Goal: Information Seeking & Learning: Understand process/instructions

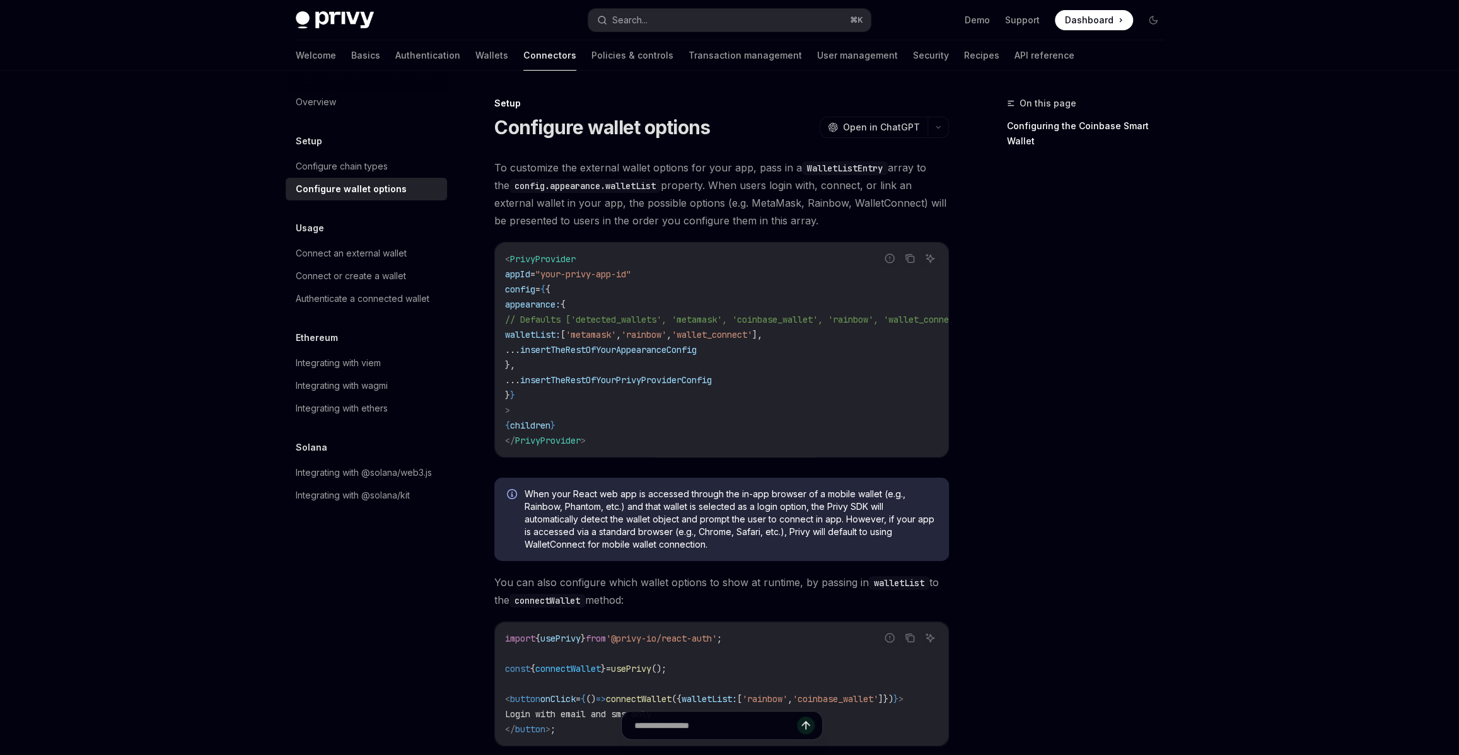
click at [670, 314] on span "// Defaults ['detected_wallets', 'metamask', 'coinbase_wallet', 'rainbow', 'wal…" at bounding box center [737, 319] width 464 height 11
click at [850, 172] on code "WalletListEntry" at bounding box center [845, 168] width 86 height 14
click at [620, 185] on code "config.appearance.walletList" at bounding box center [584, 186] width 151 height 14
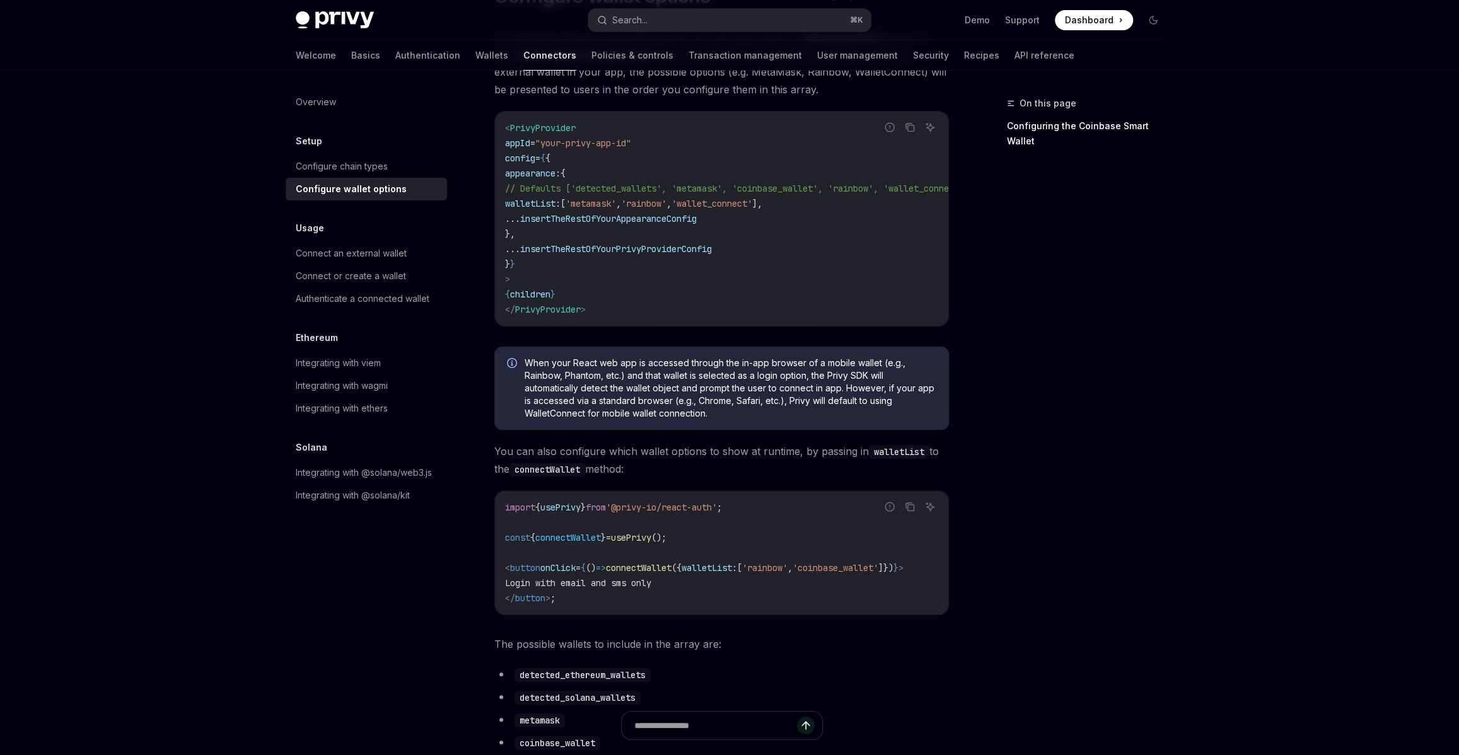
scroll to position [82, 0]
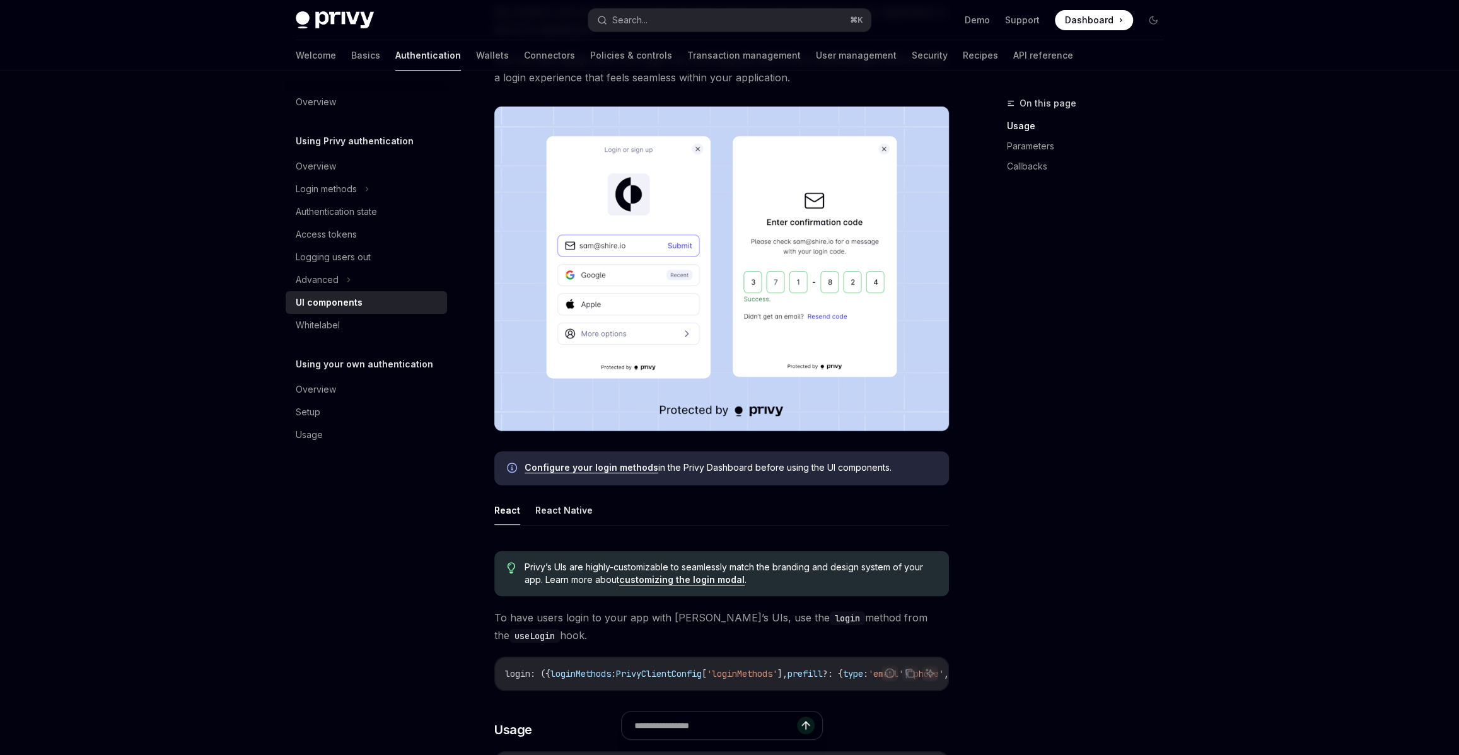
scroll to position [153, 0]
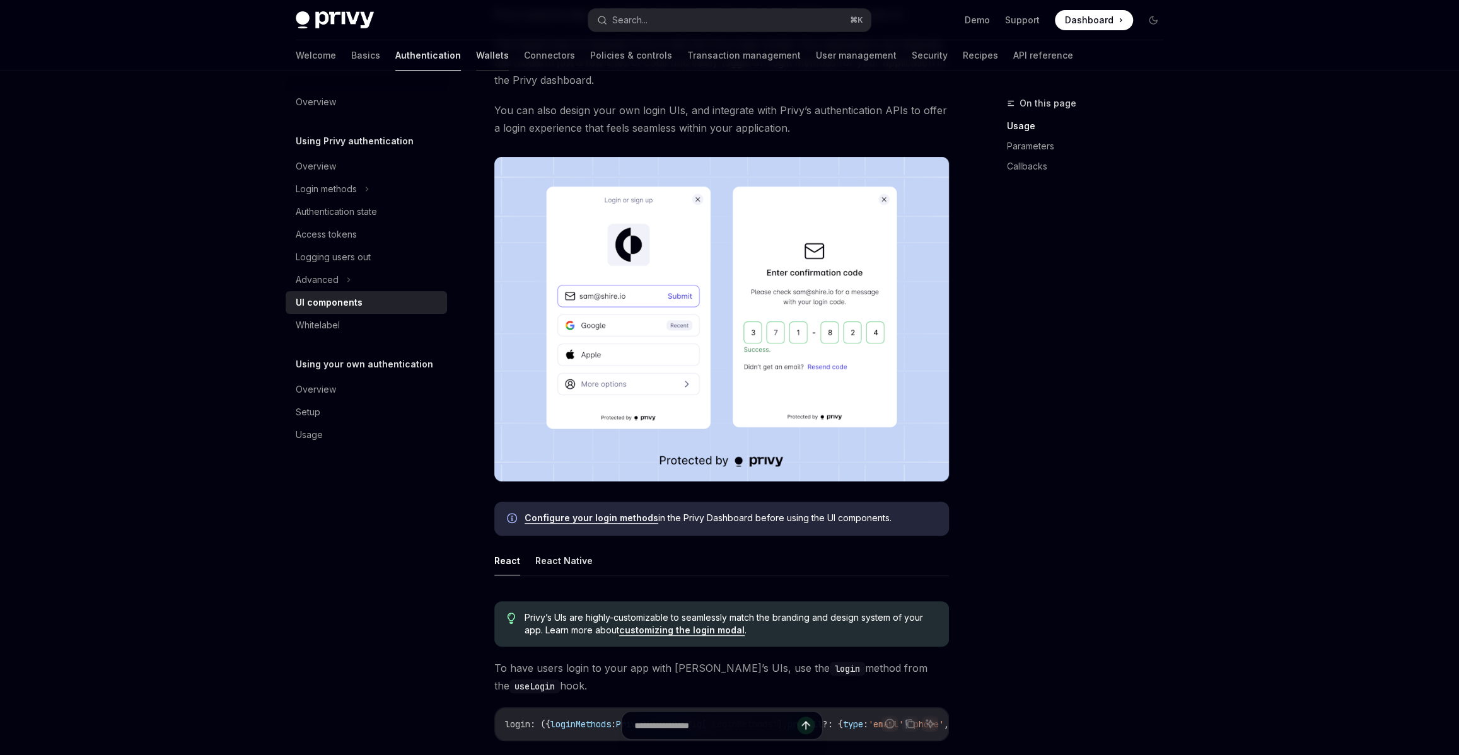
click at [476, 62] on link "Wallets" at bounding box center [492, 55] width 33 height 30
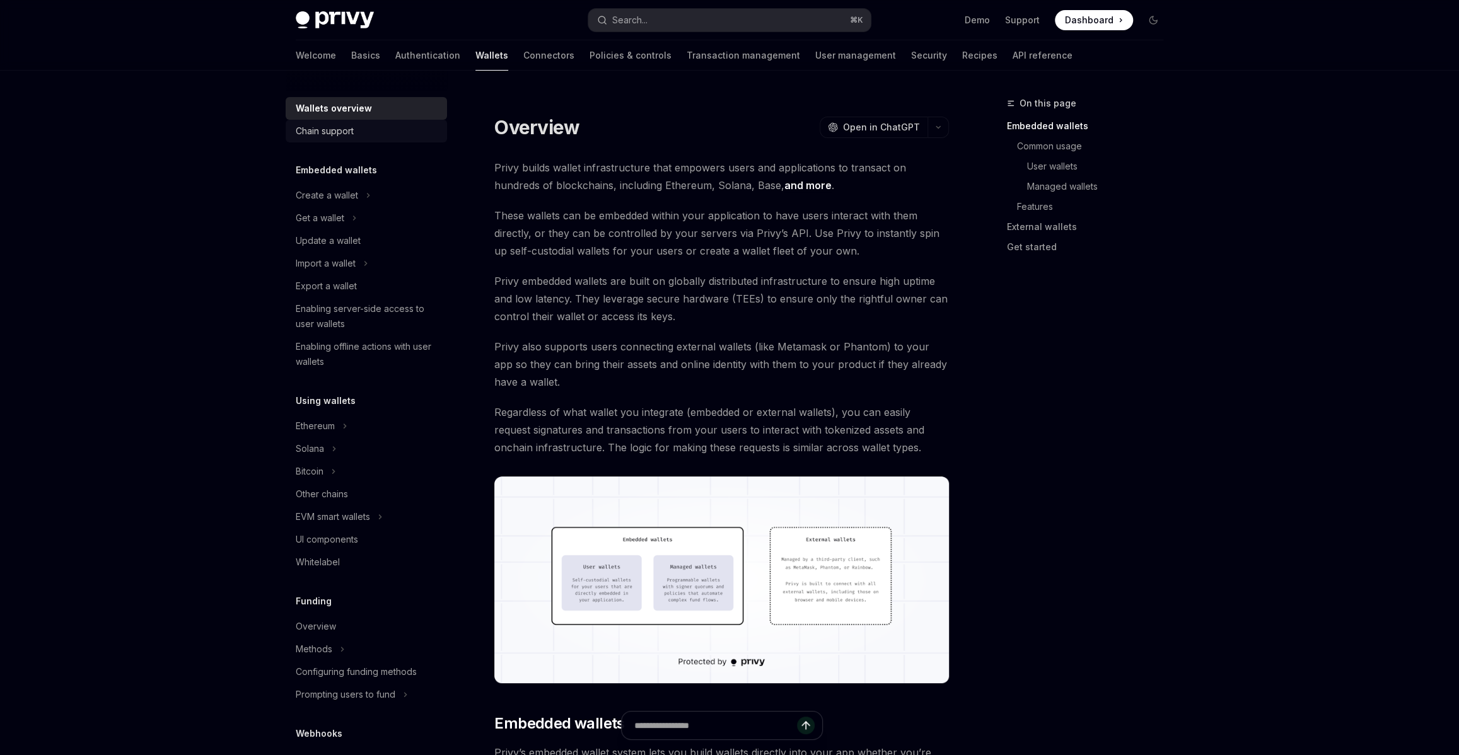
click at [351, 134] on div "Chain support" at bounding box center [325, 131] width 58 height 15
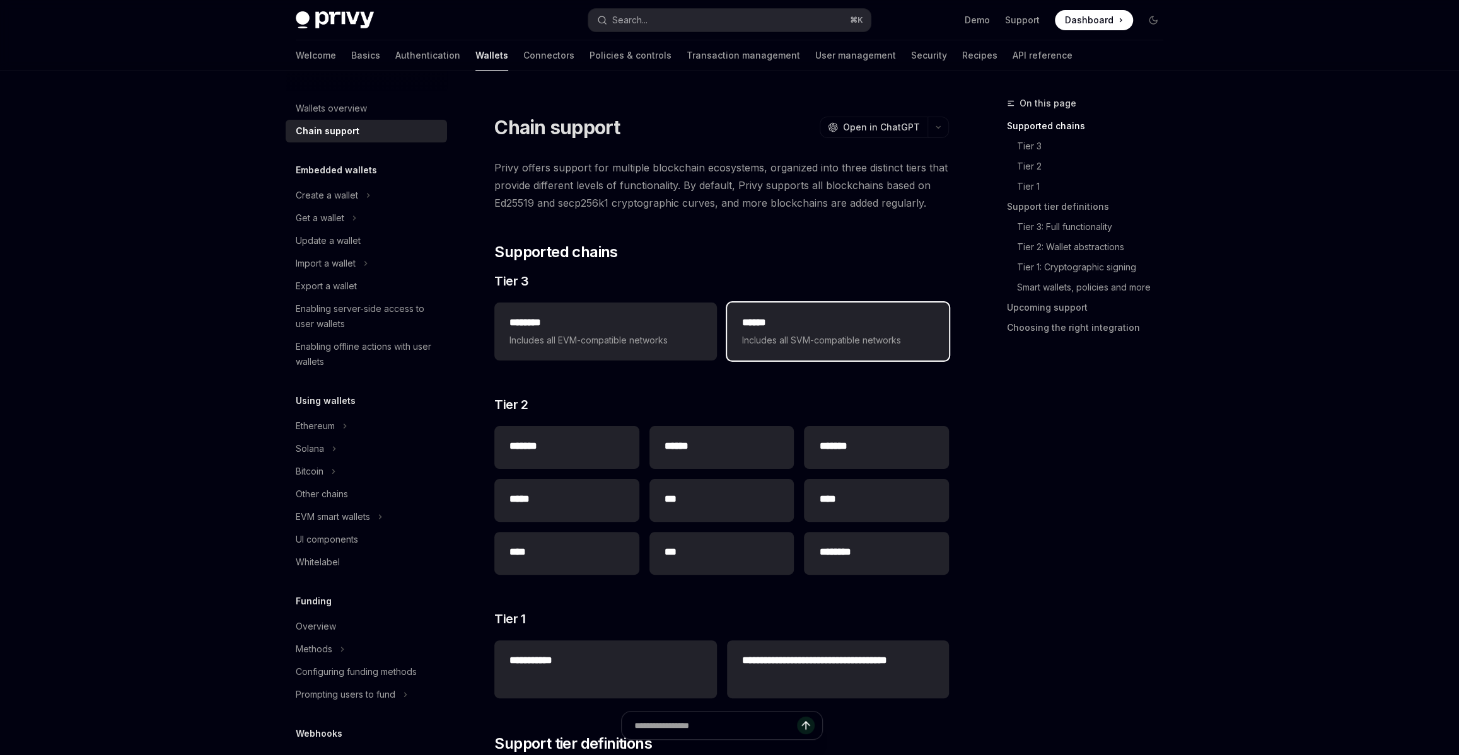
click at [774, 334] on span "Includes all SVM-compatible networks" at bounding box center [838, 340] width 192 height 15
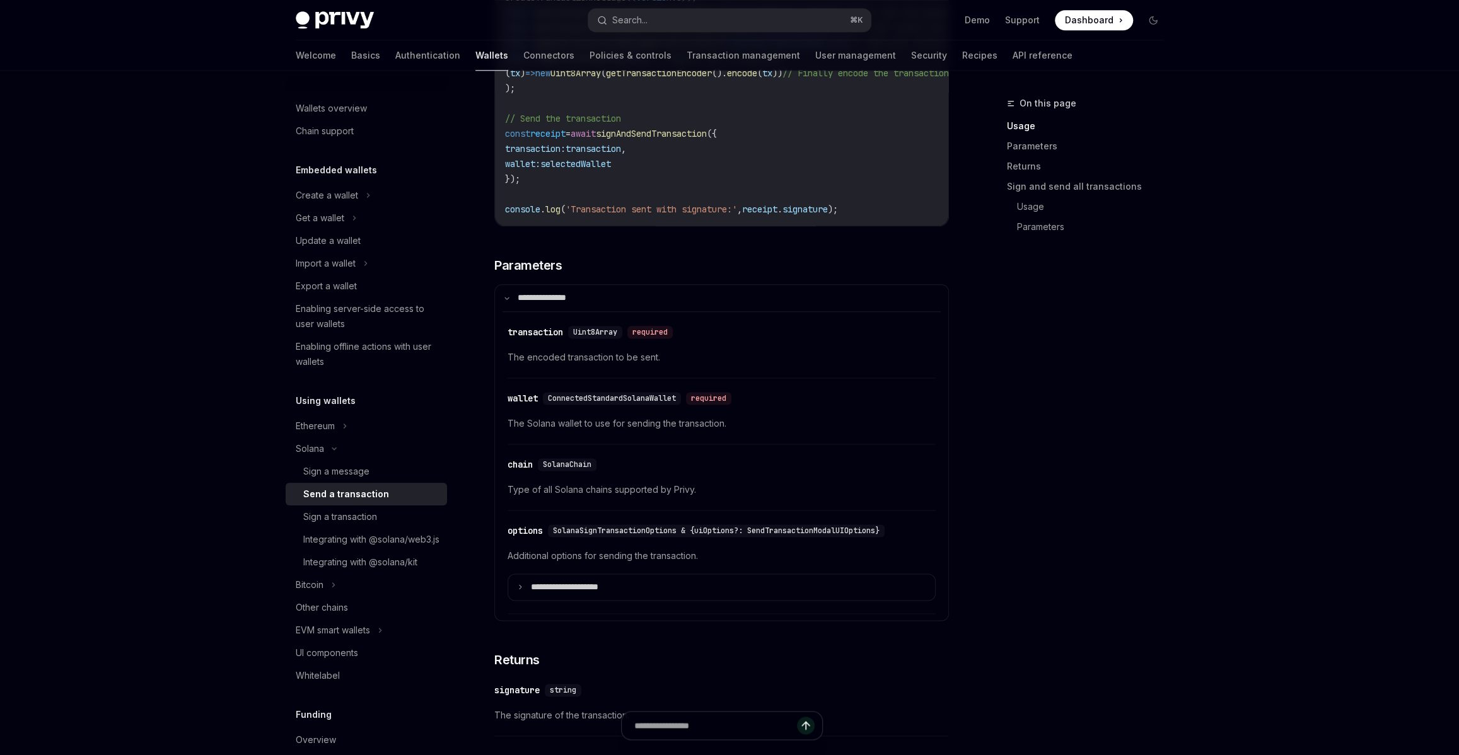
scroll to position [1198, 0]
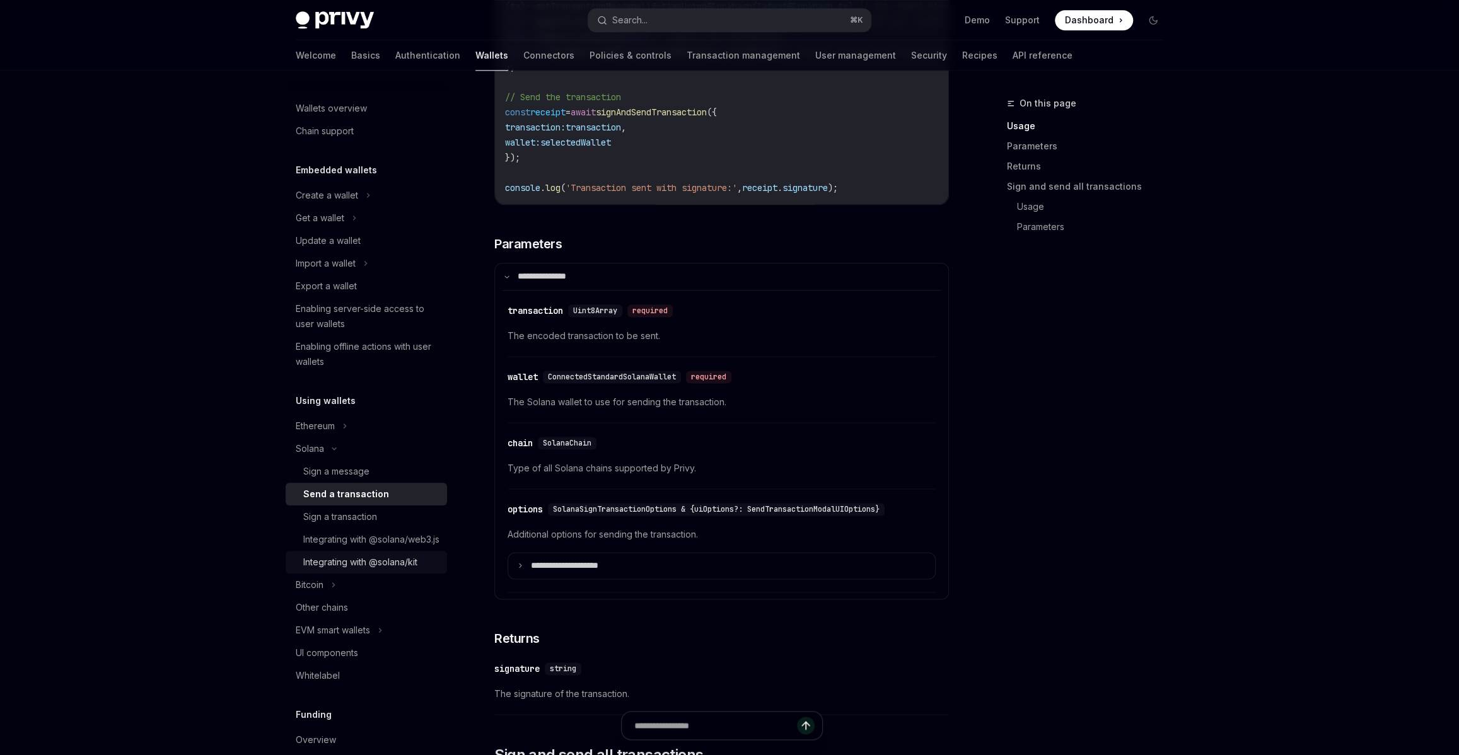
click at [384, 570] on div "Integrating with @solana/kit" at bounding box center [360, 562] width 114 height 15
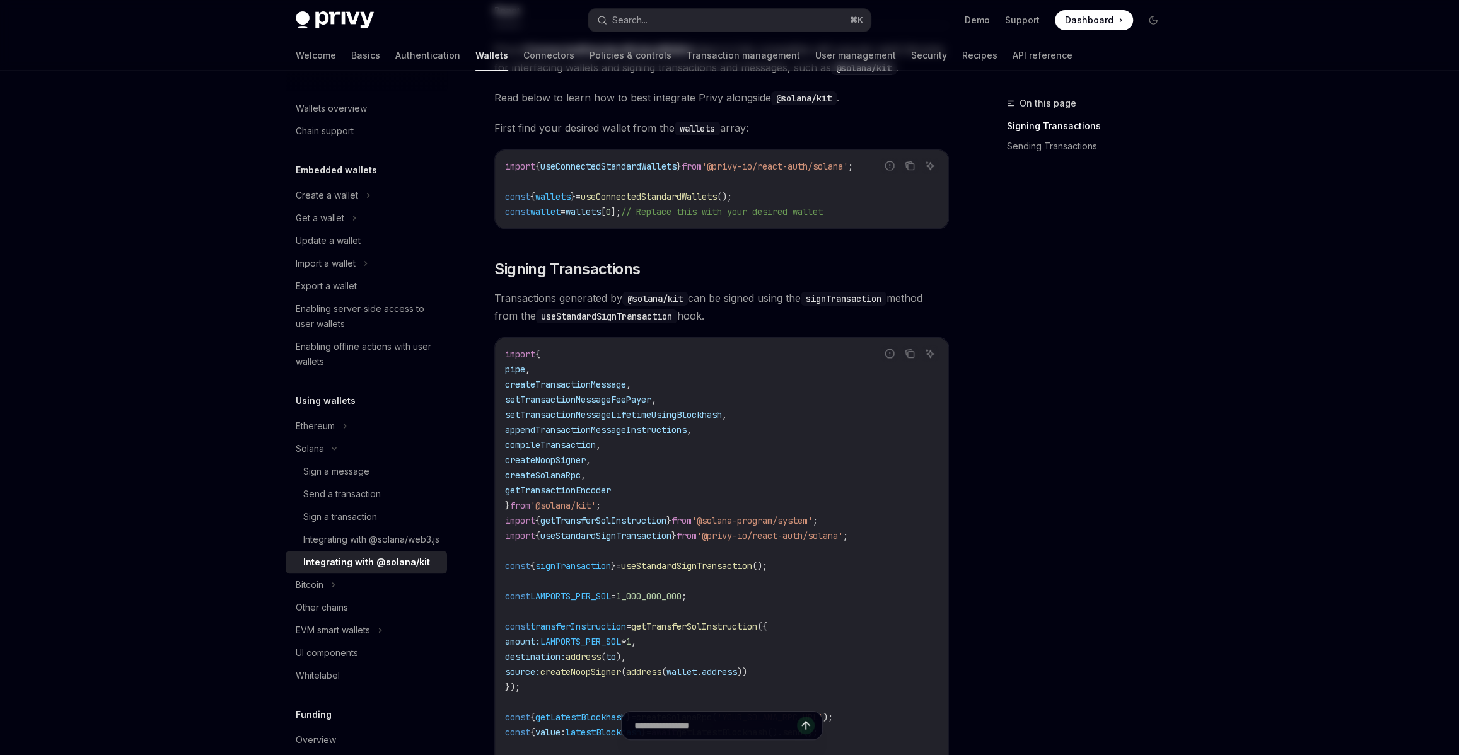
scroll to position [202, 0]
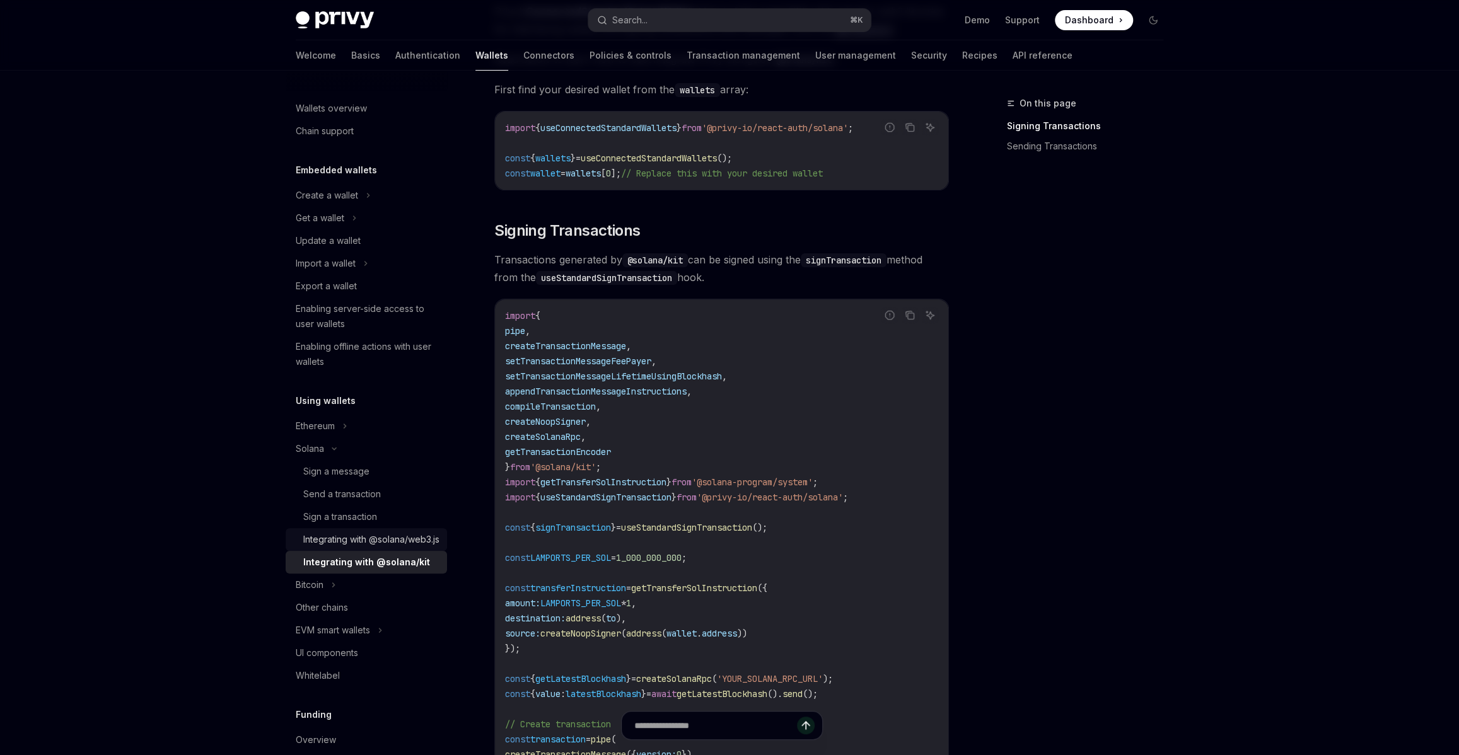
click at [369, 544] on div "Integrating with @solana/web3.js" at bounding box center [371, 539] width 136 height 15
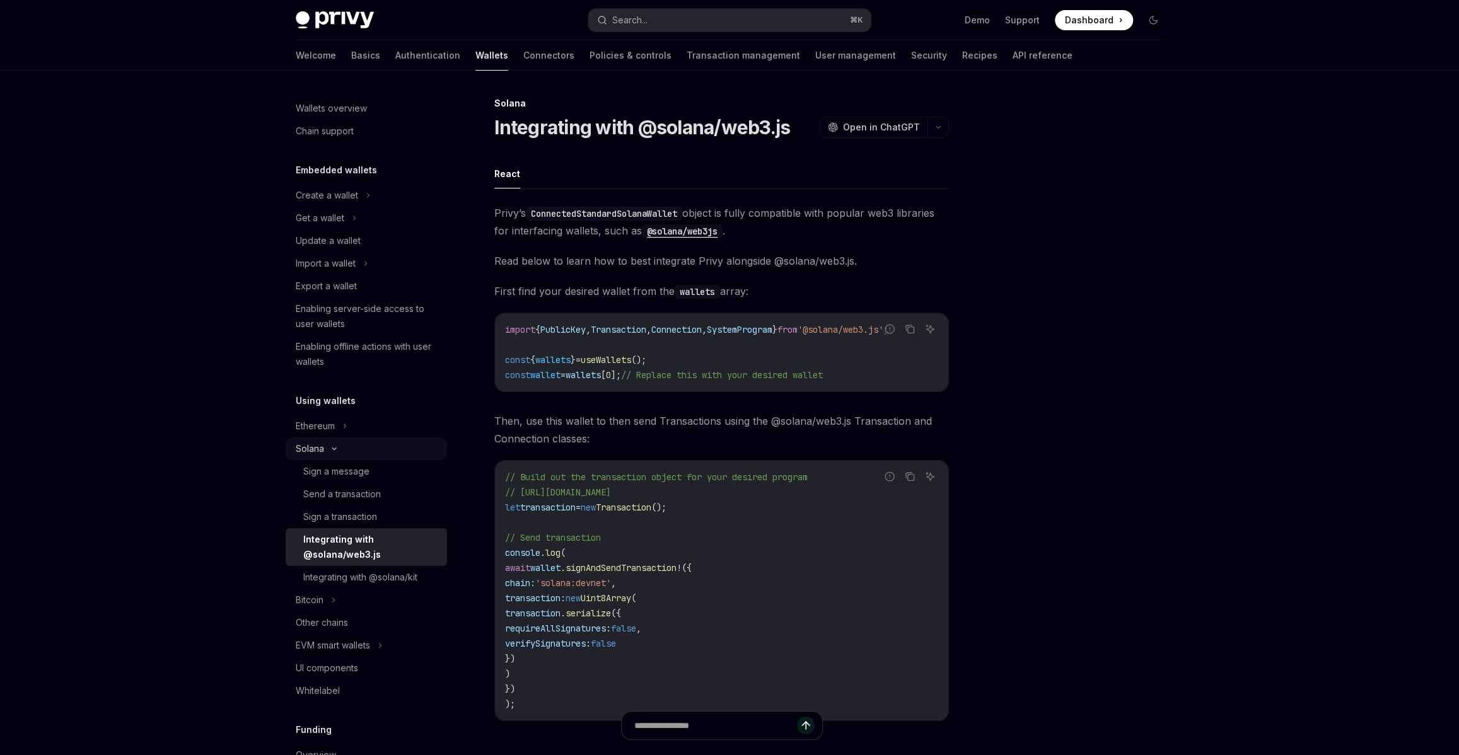
click at [343, 457] on div "Solana" at bounding box center [366, 449] width 161 height 23
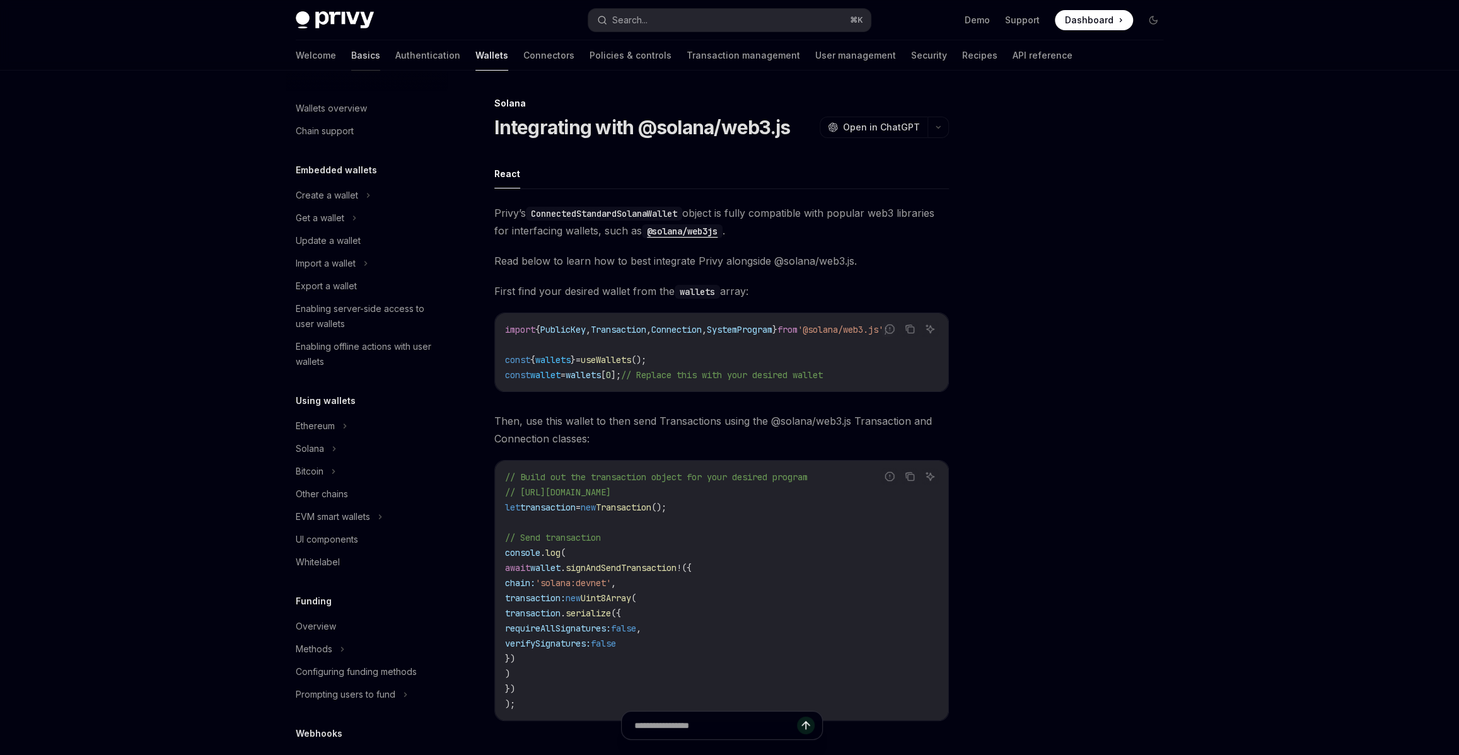
click at [351, 54] on link "Basics" at bounding box center [365, 55] width 29 height 30
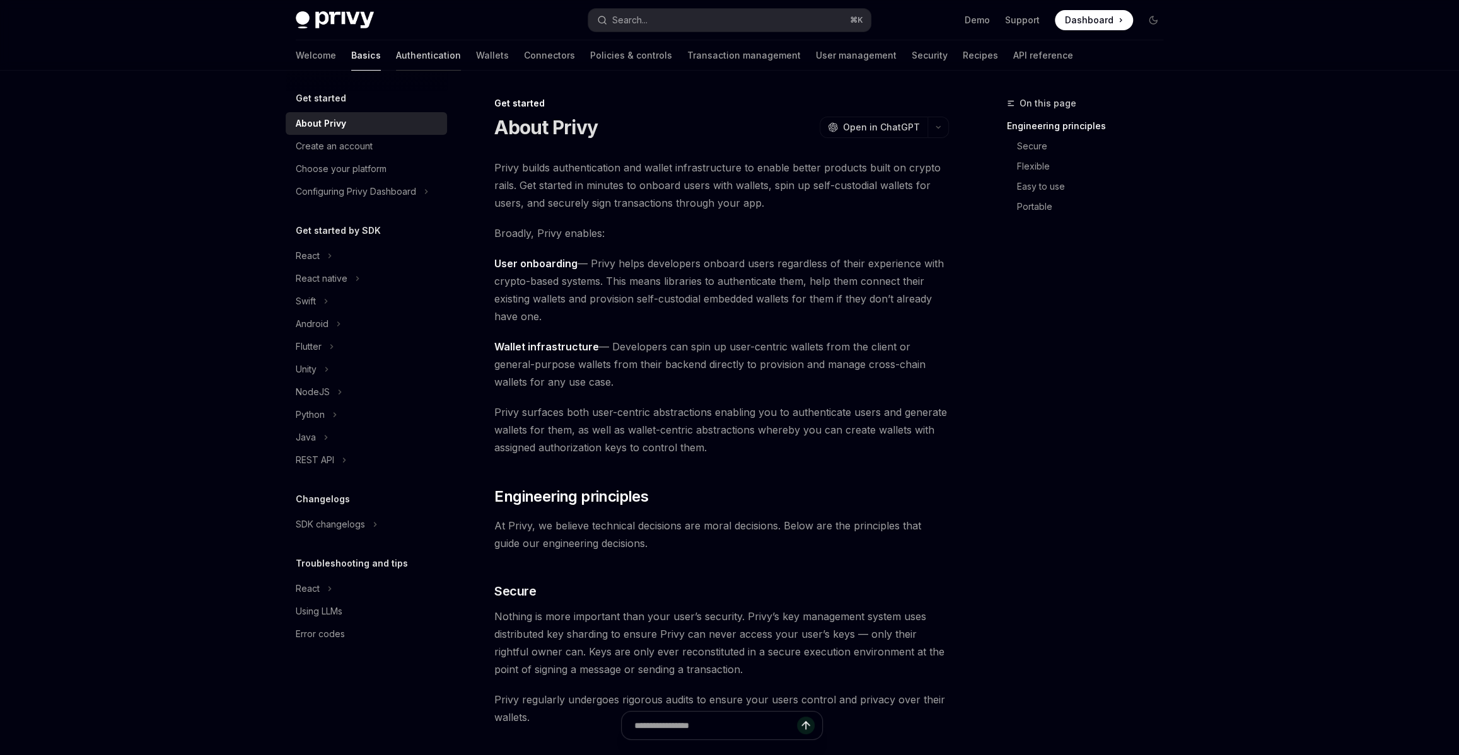
click at [396, 50] on link "Authentication" at bounding box center [428, 55] width 65 height 30
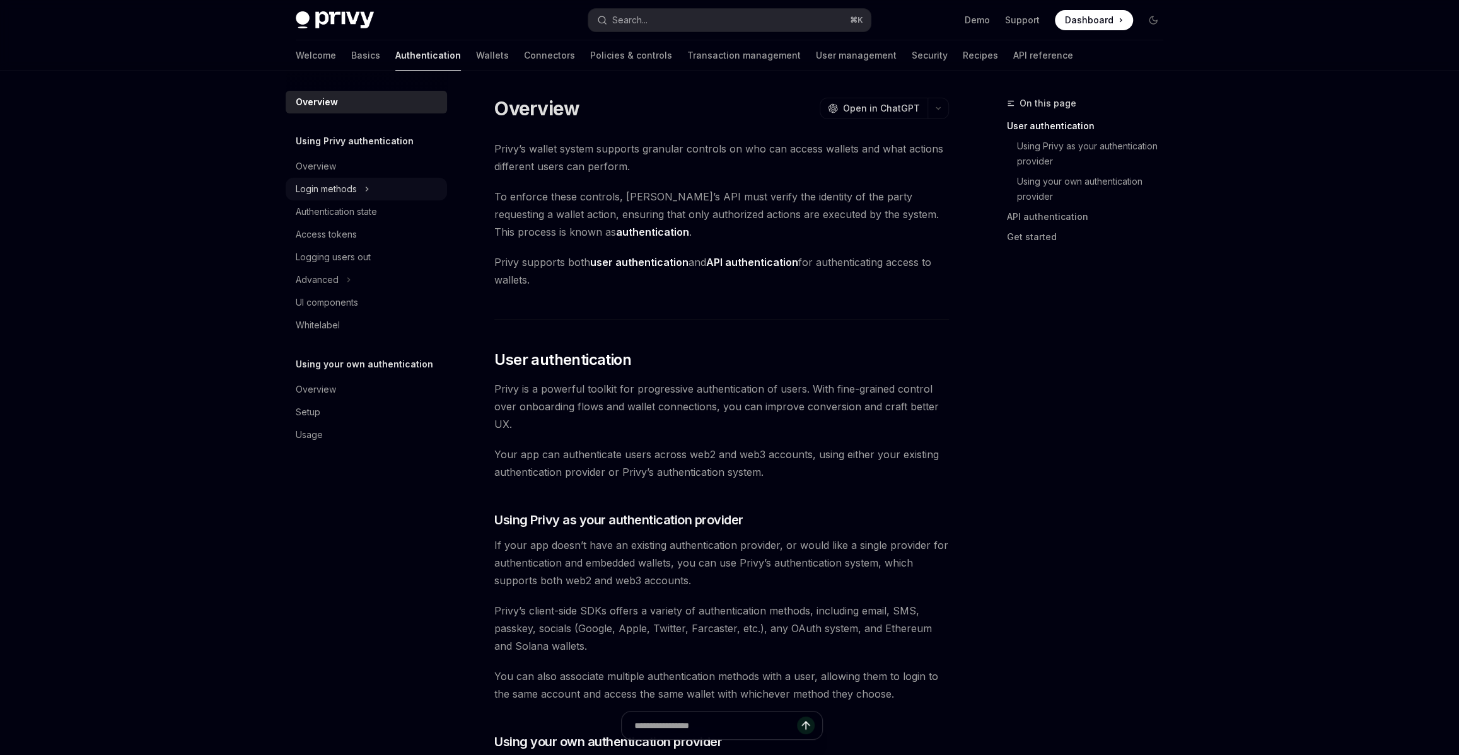
click at [381, 190] on div "Login methods" at bounding box center [366, 189] width 161 height 23
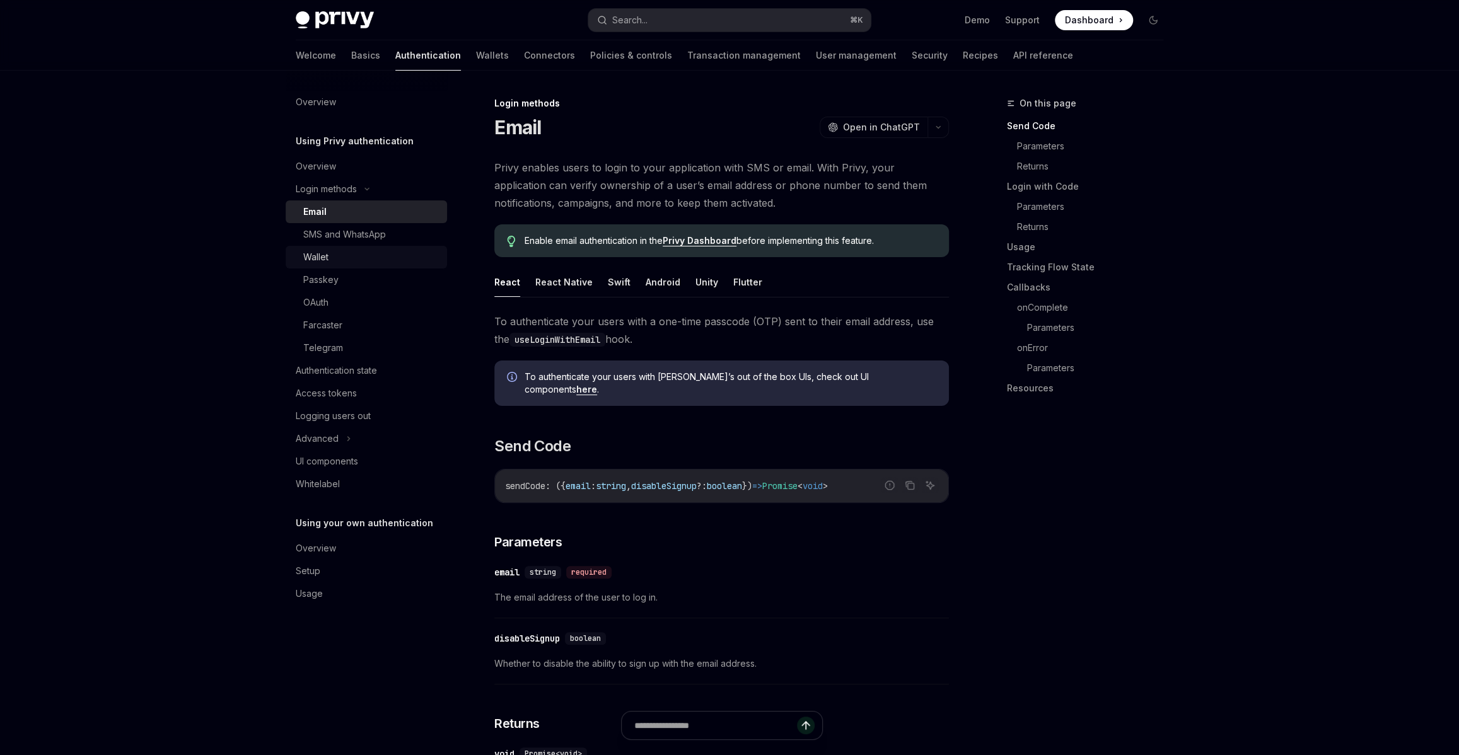
click at [368, 259] on div "Wallet" at bounding box center [371, 257] width 136 height 15
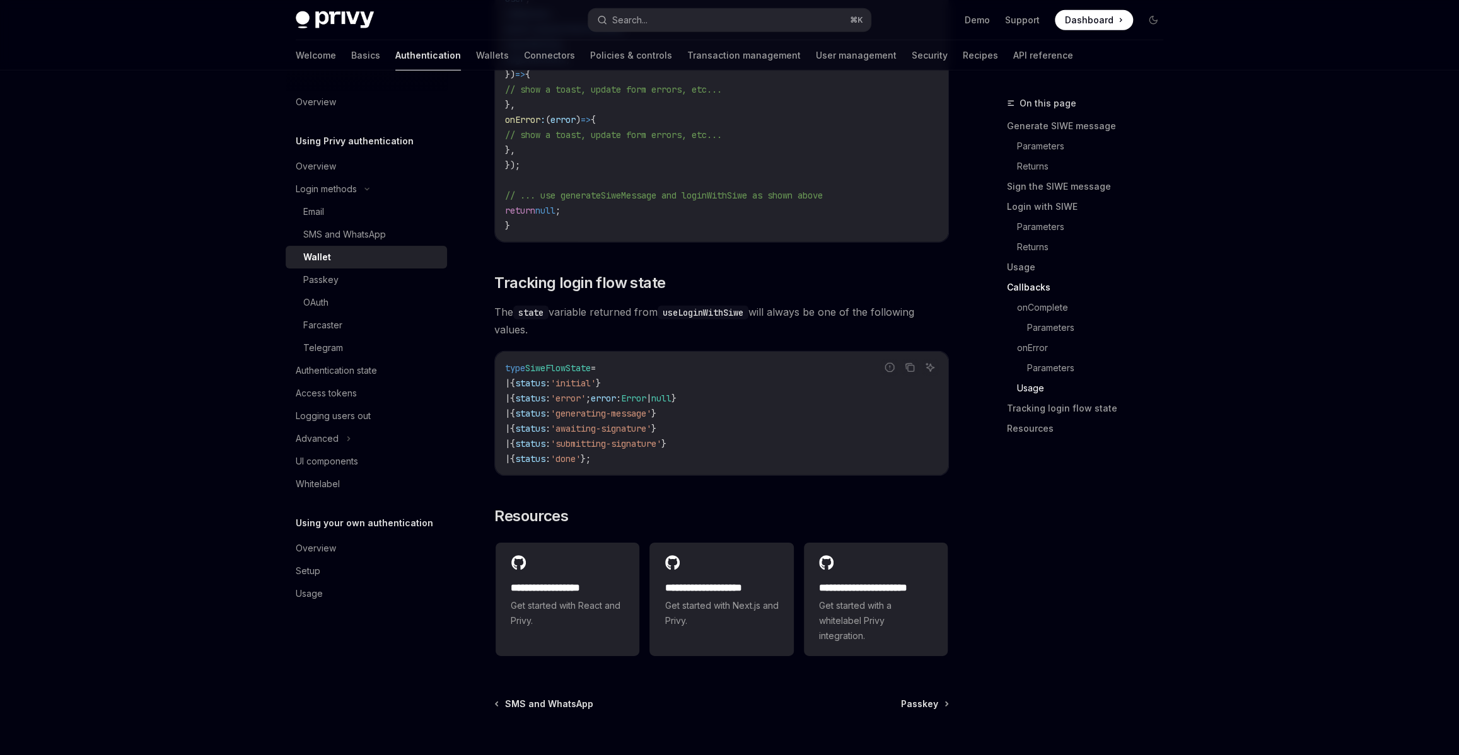
scroll to position [3084, 0]
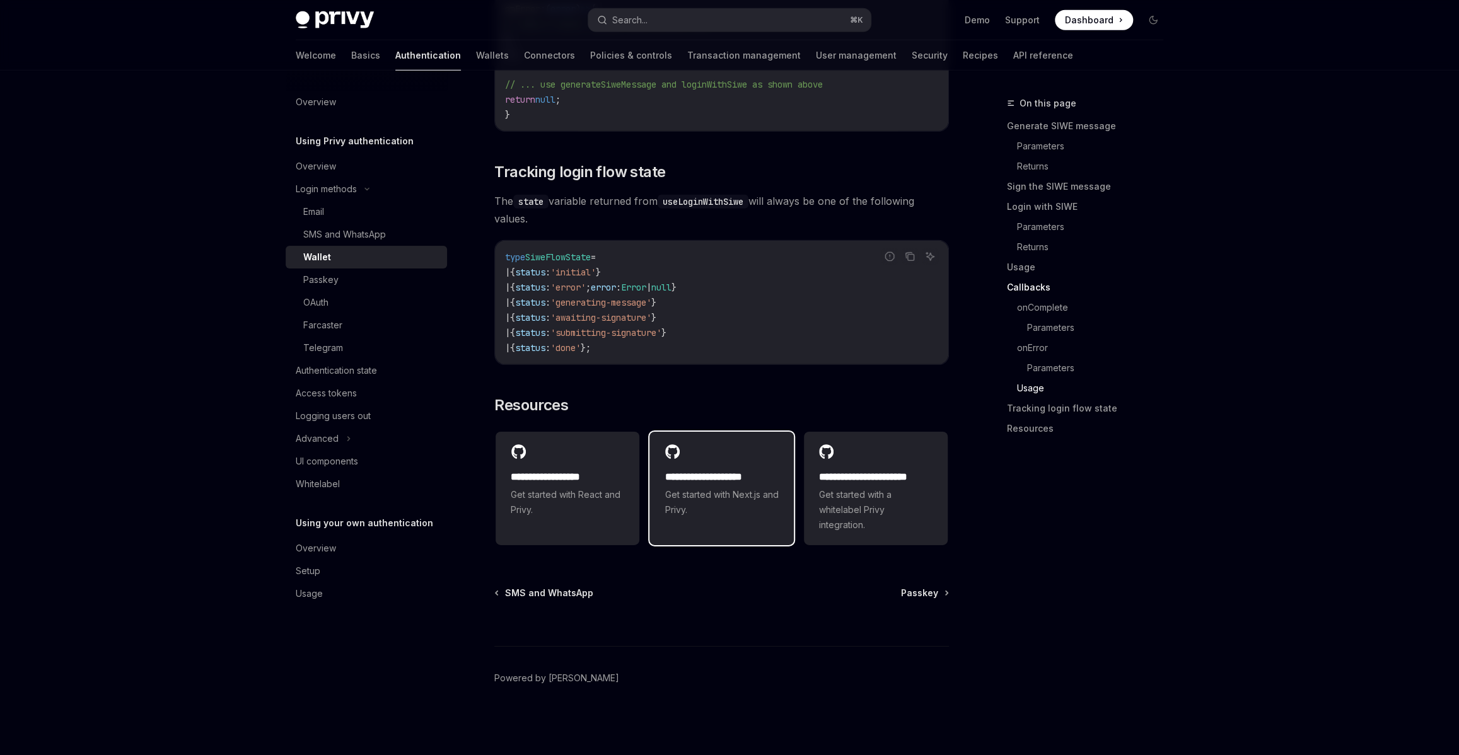
click at [709, 443] on div "**********" at bounding box center [721, 481] width 144 height 98
type textarea "*"
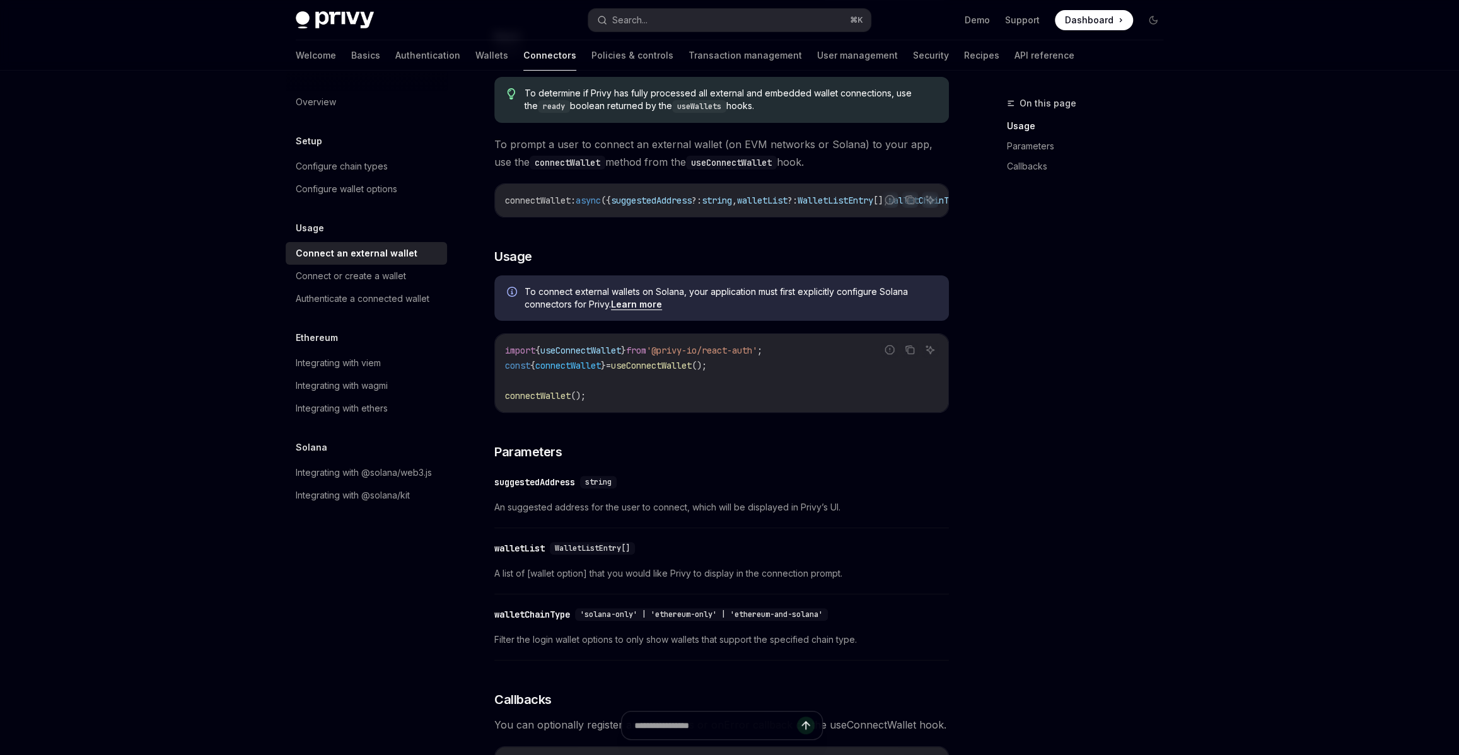
scroll to position [129, 0]
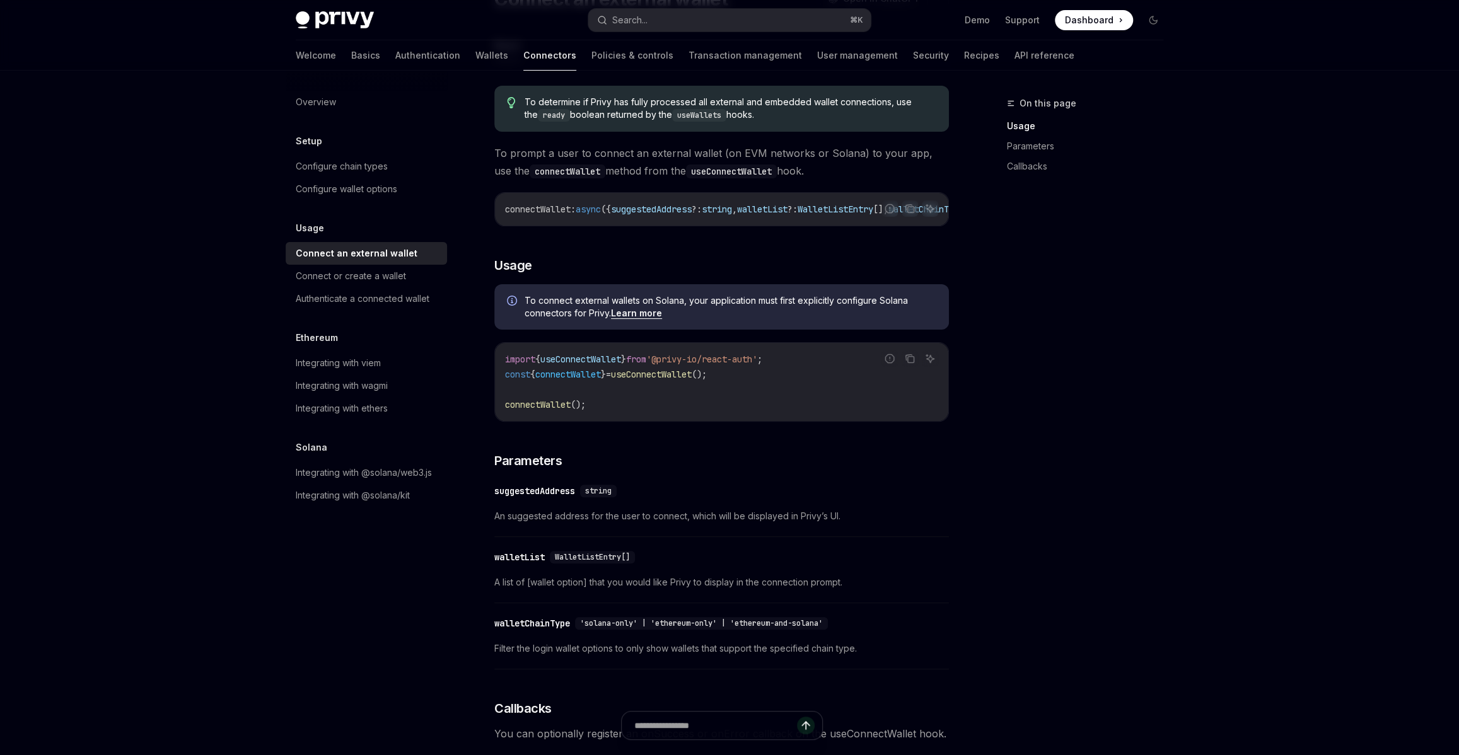
type textarea "*"
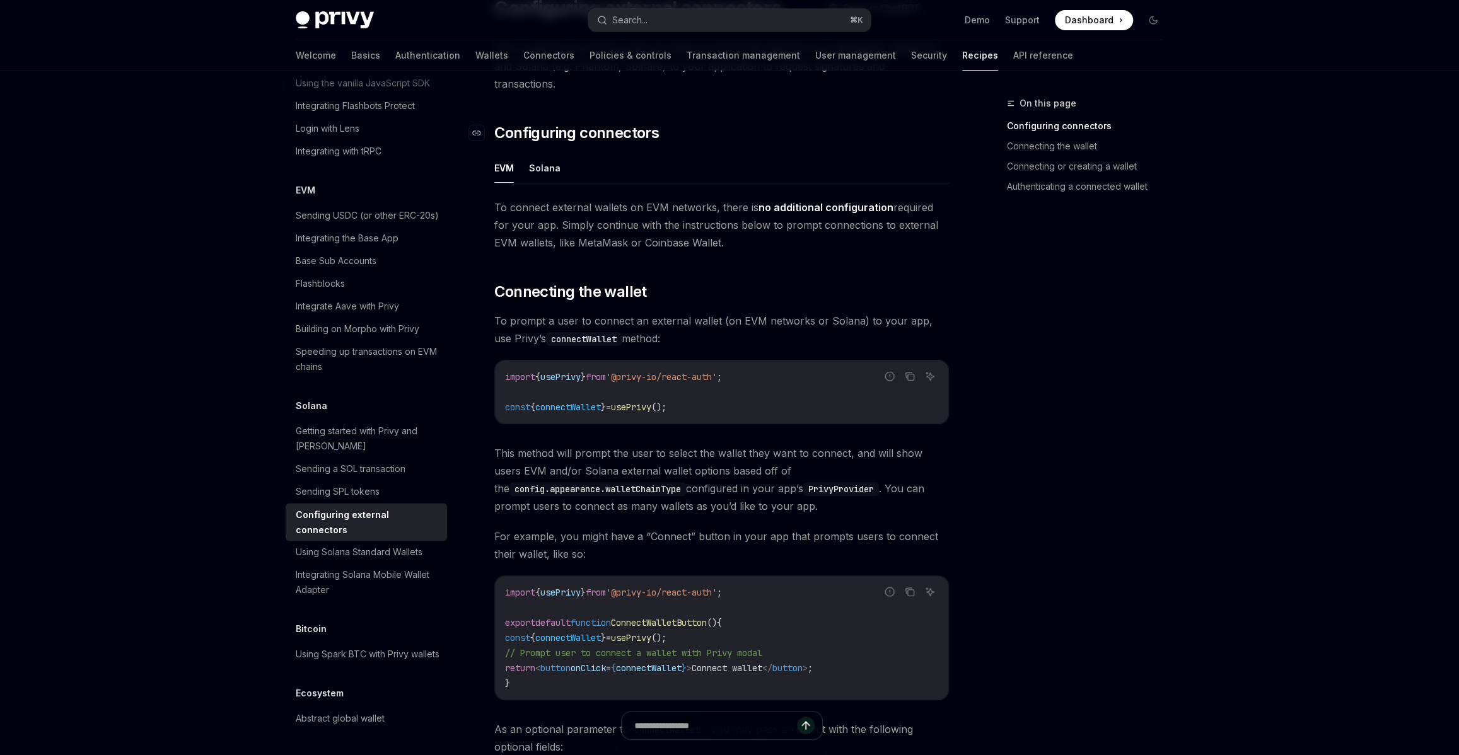
scroll to position [120, 0]
click at [541, 152] on button "Solana" at bounding box center [545, 167] width 32 height 30
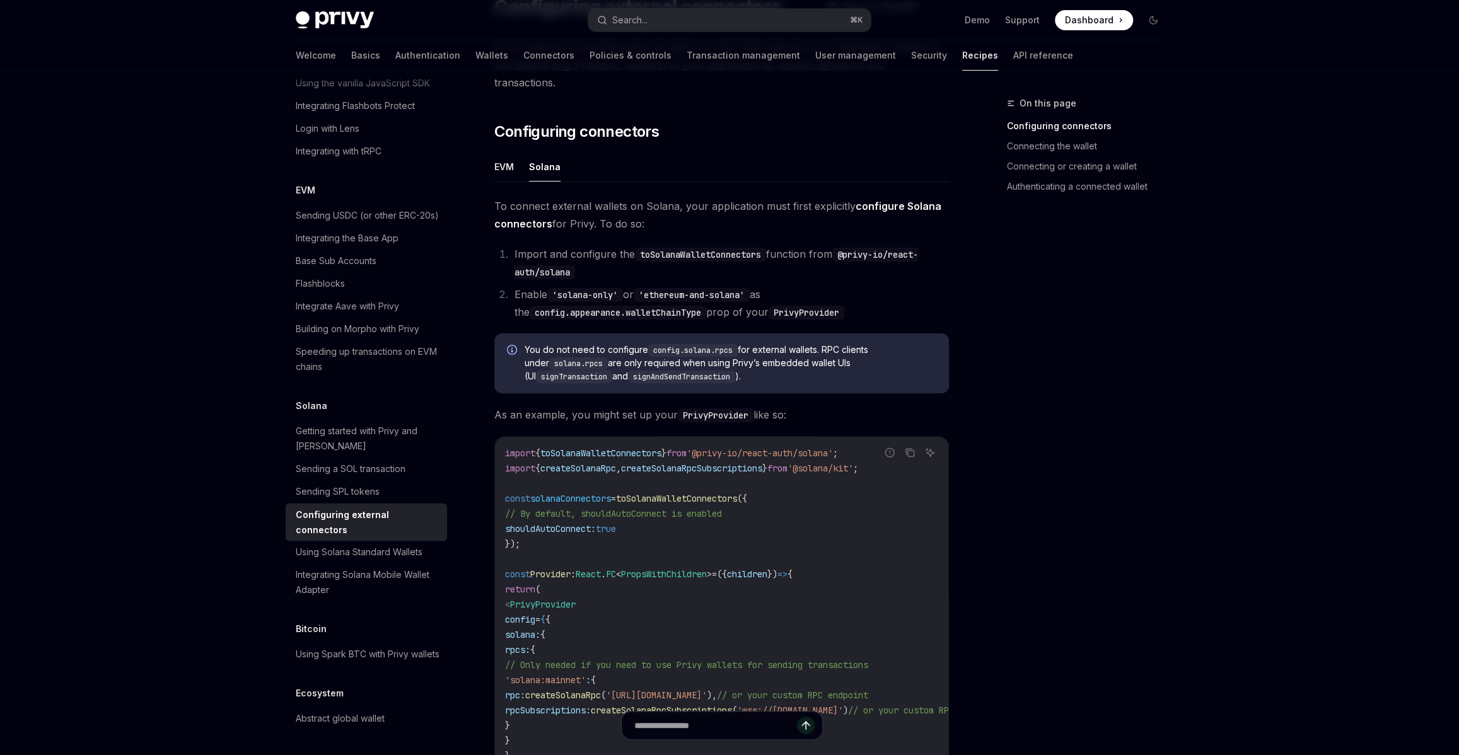
scroll to position [359, 0]
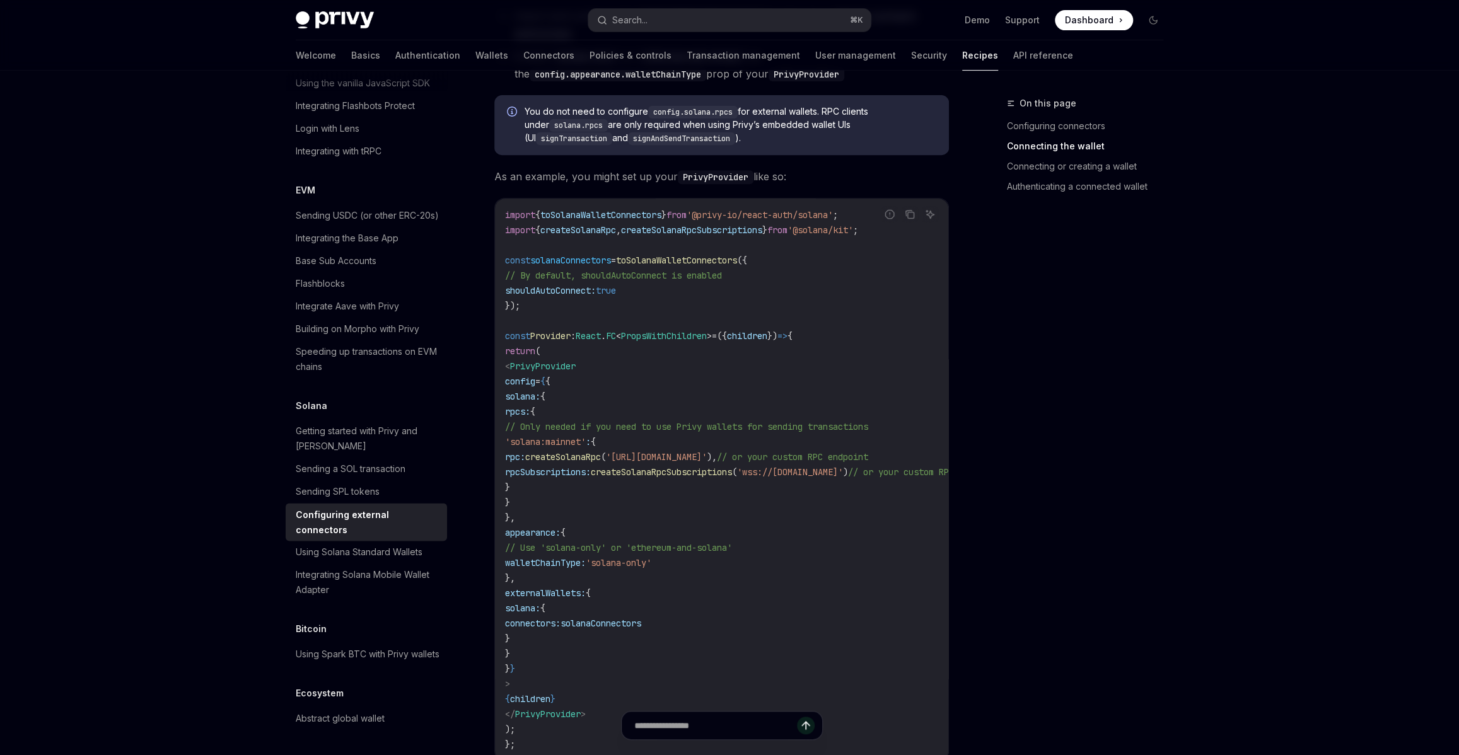
drag, startPoint x: 545, startPoint y: 376, endPoint x: 605, endPoint y: 494, distance: 132.8
click at [605, 494] on code "import { toSolanaWalletConnectors } from '@privy-io/react-auth/solana' ; import…" at bounding box center [767, 479] width 525 height 545
click at [591, 467] on span "rpcSubscriptions:" at bounding box center [548, 472] width 86 height 11
drag, startPoint x: 545, startPoint y: 375, endPoint x: 612, endPoint y: 499, distance: 141.3
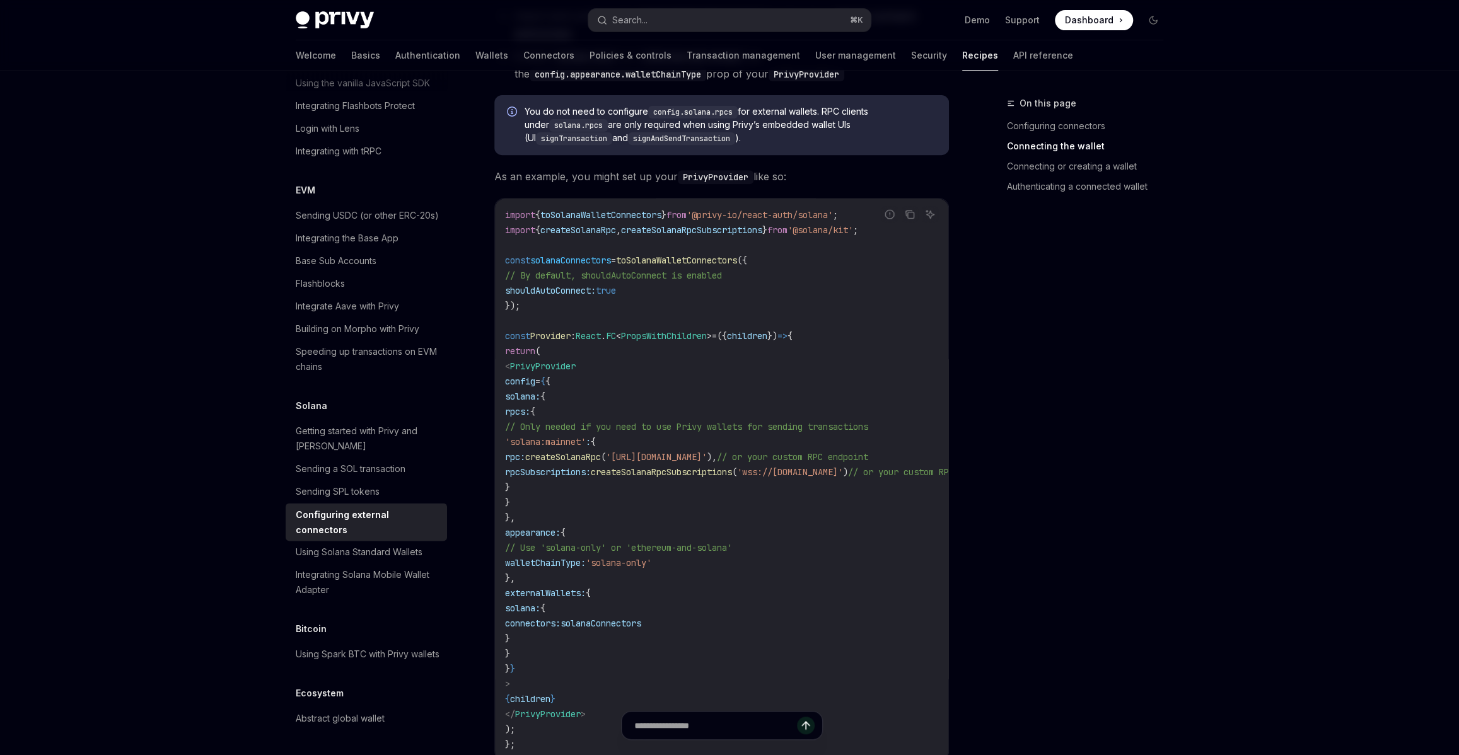
click at [612, 499] on code "import { toSolanaWalletConnectors } from '@privy-io/react-auth/solana' ; import…" at bounding box center [767, 479] width 525 height 545
copy code "solana: { rpcs: { // Only needed if you need to use Privy wallets for sending t…"
click at [652, 421] on span "// Only needed if you need to use Privy wallets for sending transactions" at bounding box center [686, 426] width 363 height 11
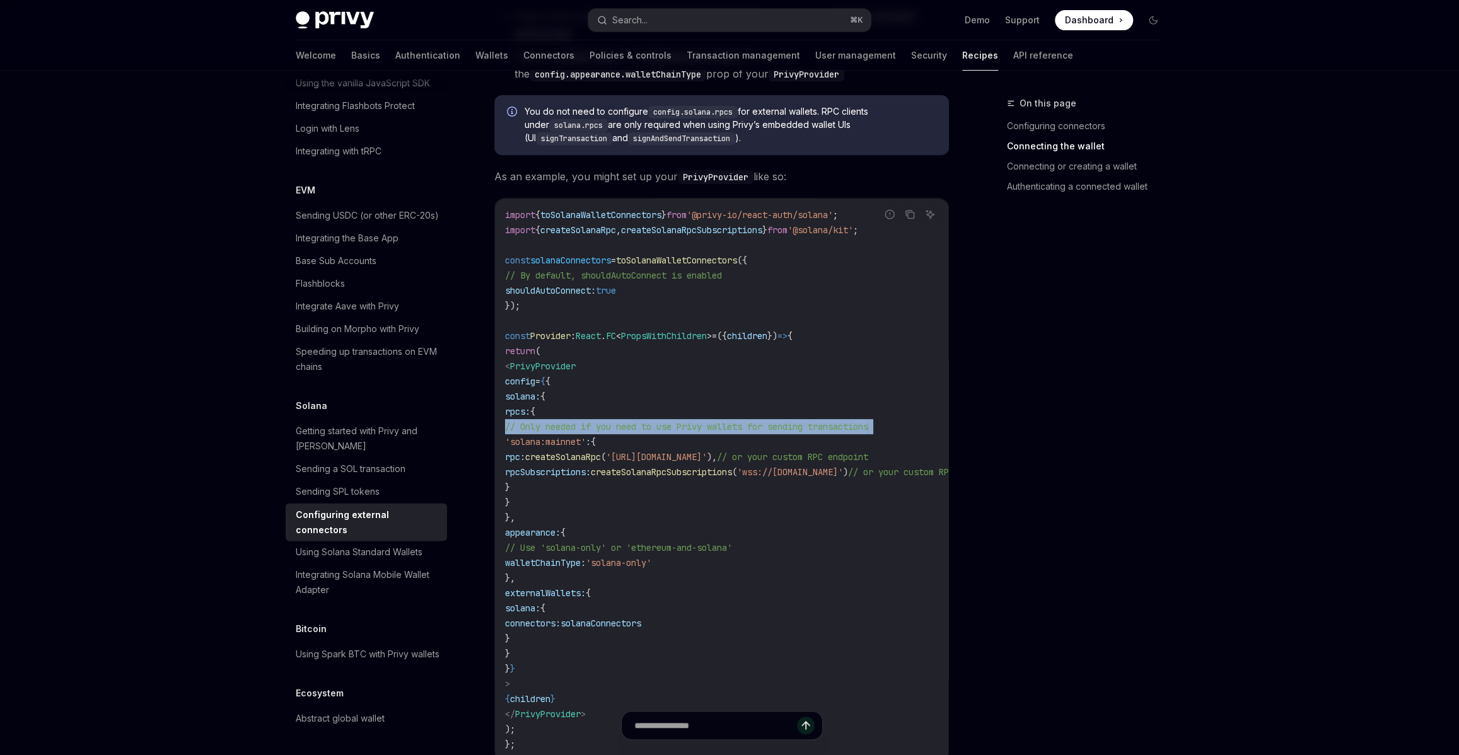
click at [652, 421] on span "// Only needed if you need to use Privy wallets for sending transactions" at bounding box center [686, 426] width 363 height 11
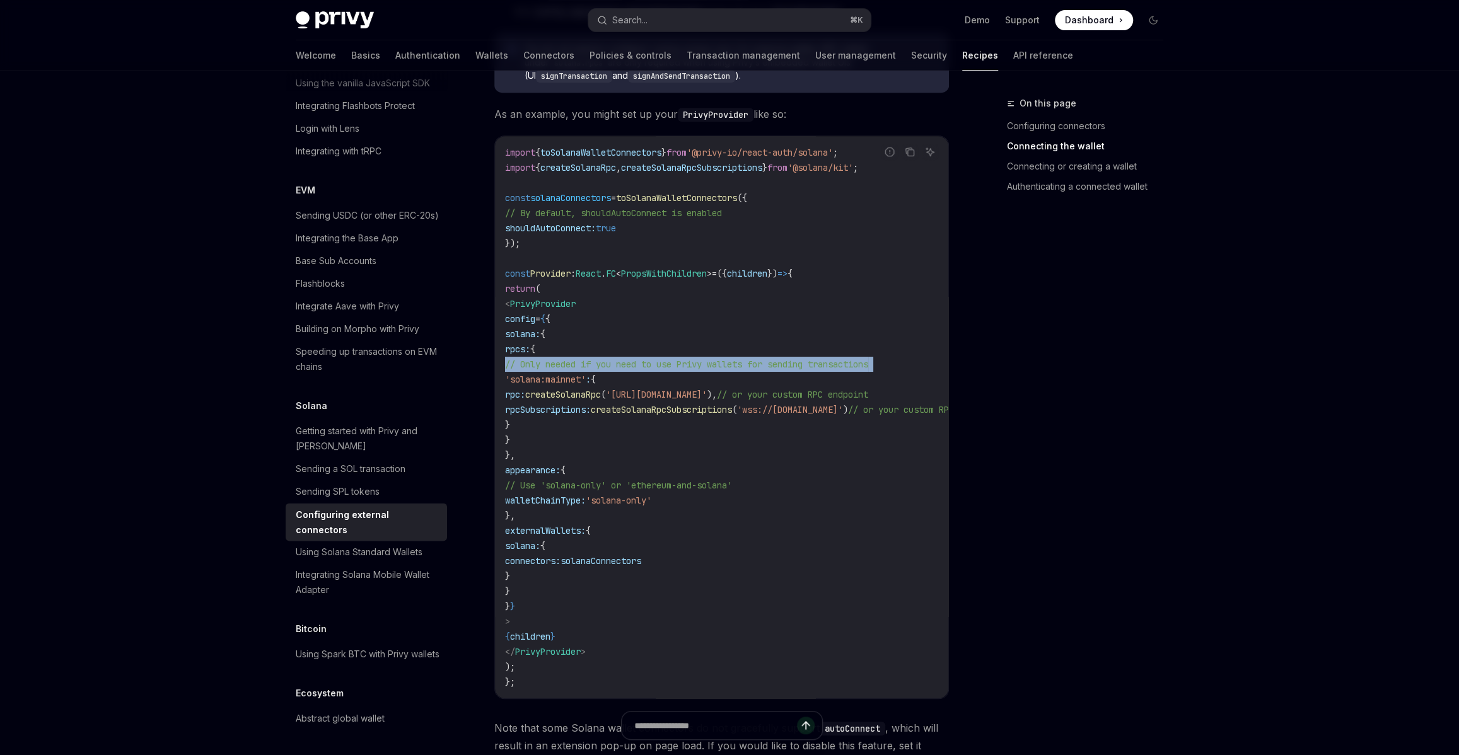
scroll to position [427, 0]
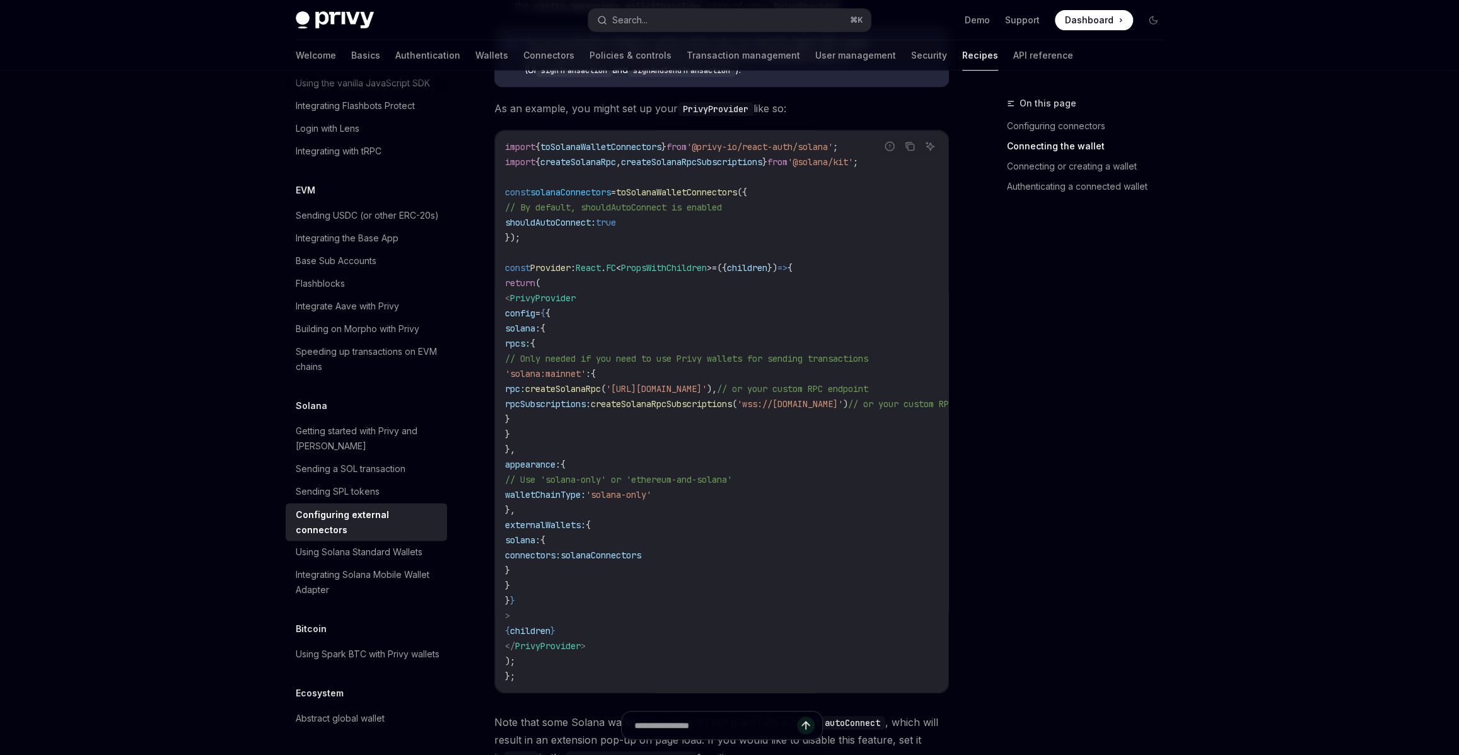
click at [612, 550] on code "import { toSolanaWalletConnectors } from '@privy-io/react-auth/solana' ; import…" at bounding box center [767, 411] width 525 height 545
copy code "solana: { connectors: solanaConnectors }"
drag, startPoint x: 556, startPoint y: 518, endPoint x: 570, endPoint y: 547, distance: 32.7
click at [570, 547] on code "import { toSolanaWalletConnectors } from '@privy-io/react-auth/solana' ; import…" at bounding box center [767, 411] width 525 height 545
click at [537, 219] on code "import { toSolanaWalletConnectors } from '@privy-io/react-auth/solana' ; import…" at bounding box center [767, 411] width 525 height 545
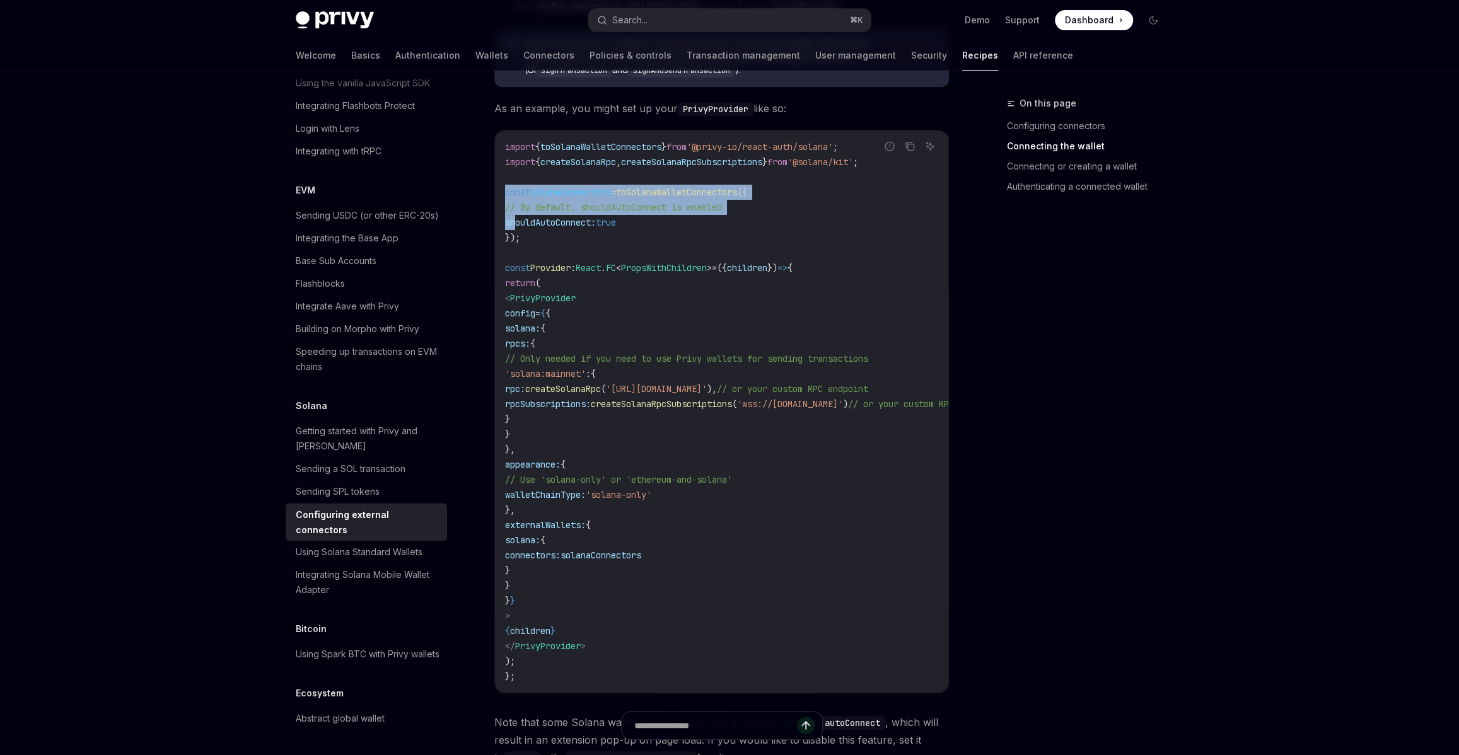
drag, startPoint x: 512, startPoint y: 197, endPoint x: 501, endPoint y: 174, distance: 25.1
click at [501, 174] on div "import { toSolanaWalletConnectors } from '@privy-io/react-auth/solana' ; import…" at bounding box center [721, 412] width 453 height 562
click at [557, 208] on code "import { toSolanaWalletConnectors } from '@privy-io/react-auth/solana' ; import…" at bounding box center [767, 411] width 525 height 545
click at [556, 214] on code "import { toSolanaWalletConnectors } from '@privy-io/react-auth/solana' ; import…" at bounding box center [767, 411] width 525 height 545
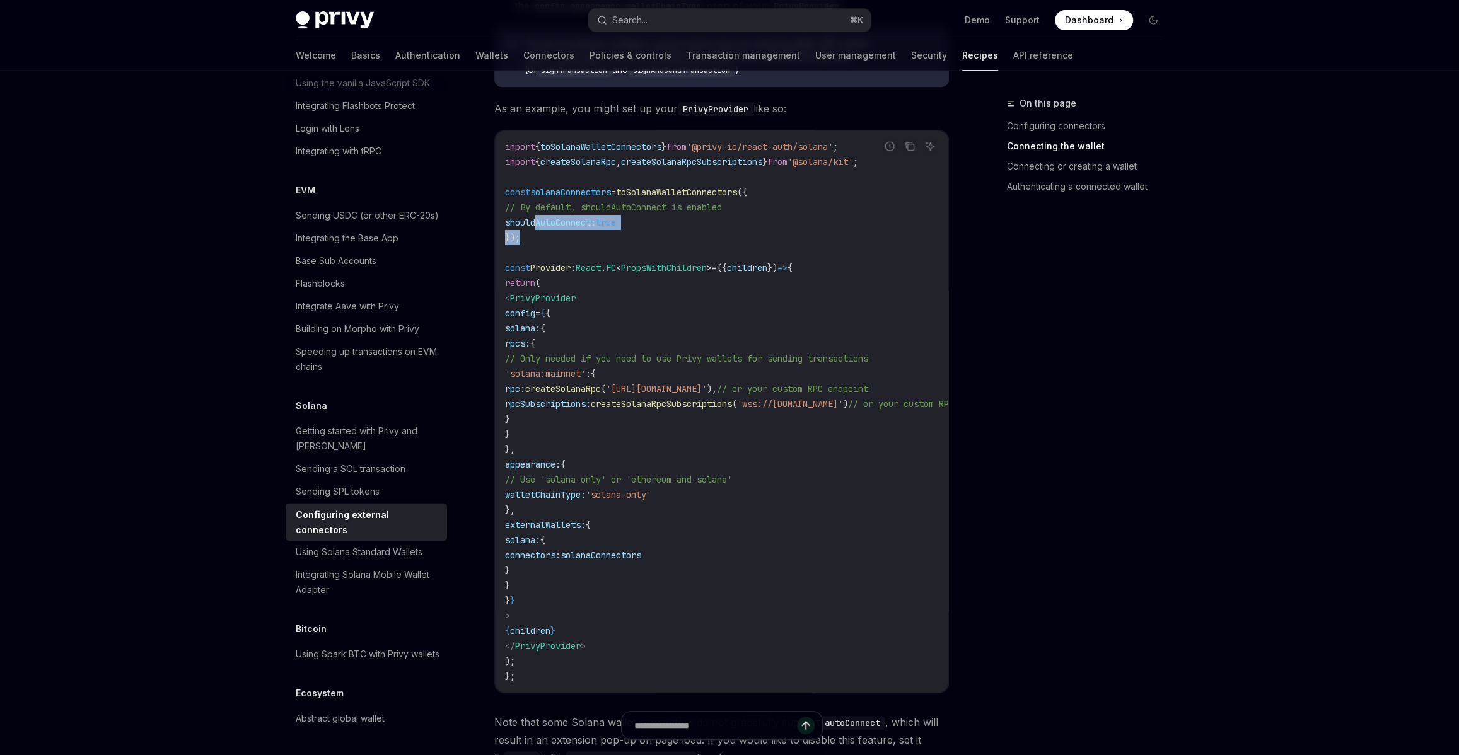
drag, startPoint x: 544, startPoint y: 207, endPoint x: 519, endPoint y: 192, distance: 29.4
click at [527, 199] on code "import { toSolanaWalletConnectors } from '@privy-io/react-auth/solana' ; import…" at bounding box center [767, 411] width 525 height 545
click at [511, 187] on span "const" at bounding box center [517, 192] width 25 height 11
click at [499, 173] on div "import { toSolanaWalletConnectors } from '@privy-io/react-auth/solana' ; import…" at bounding box center [721, 412] width 453 height 562
drag, startPoint x: 511, startPoint y: 180, endPoint x: 529, endPoint y: 190, distance: 20.0
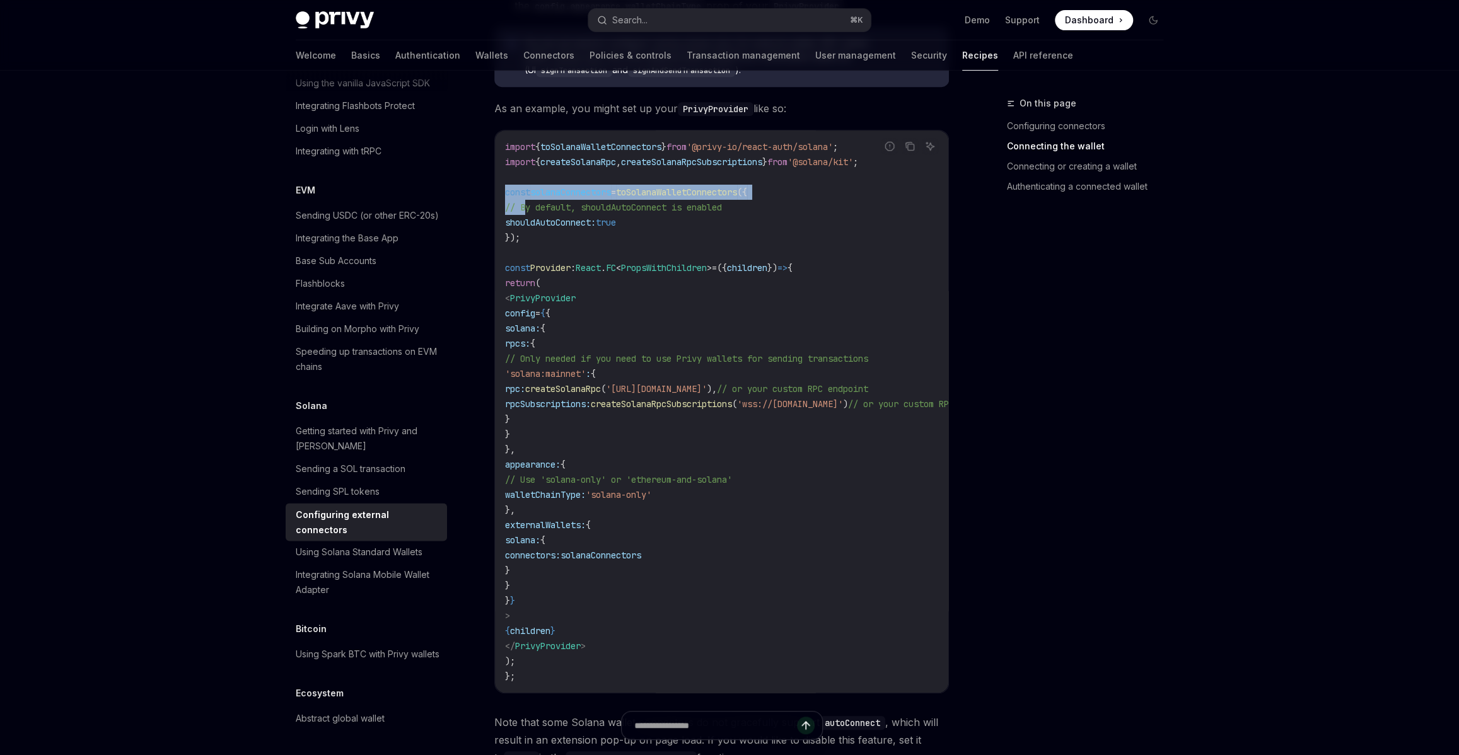
click at [527, 187] on div "import { toSolanaWalletConnectors } from '@privy-io/react-auth/solana' ; import…" at bounding box center [721, 412] width 453 height 562
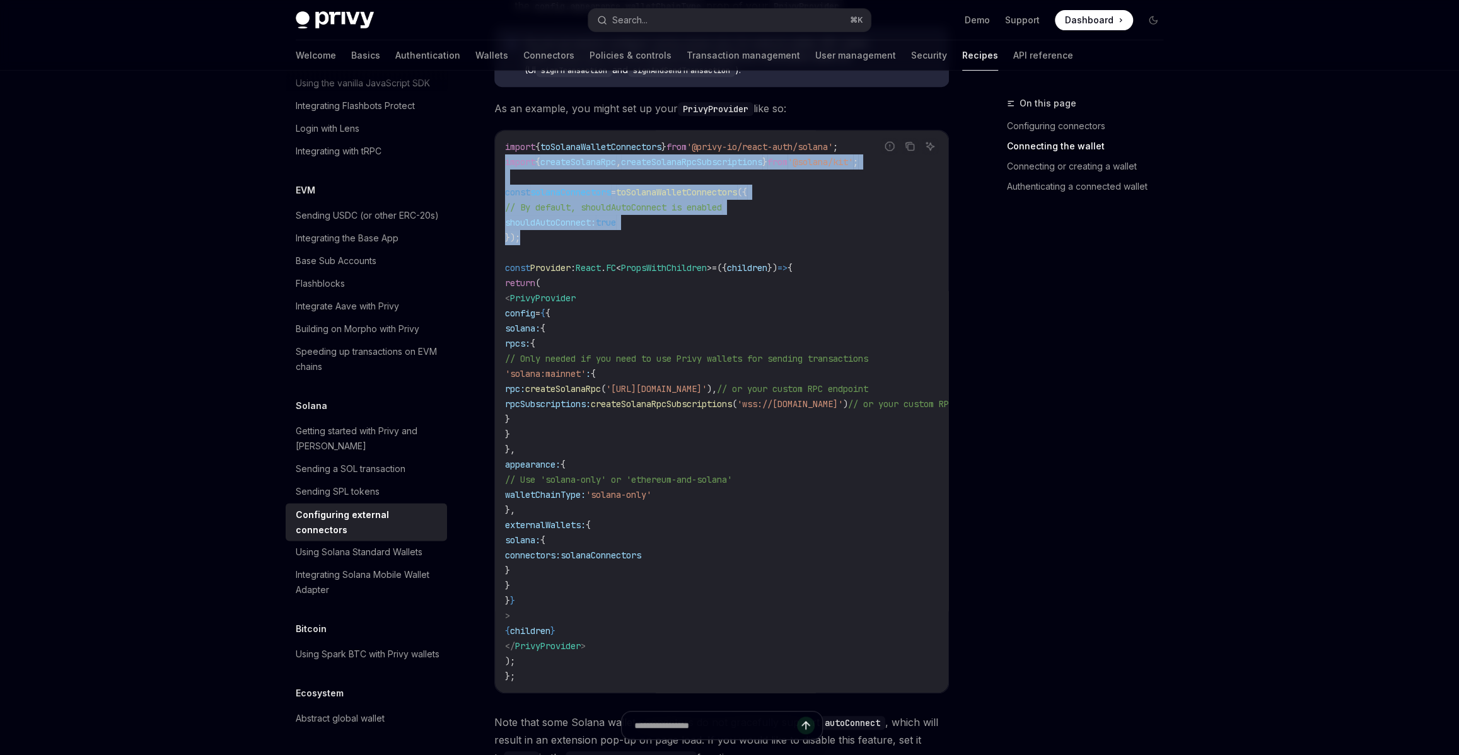
copy code "import { createSolanaRpc , createSolanaRpcSubscriptions } from '@solana/kit' ; …"
drag, startPoint x: 551, startPoint y: 223, endPoint x: 480, endPoint y: 137, distance: 111.5
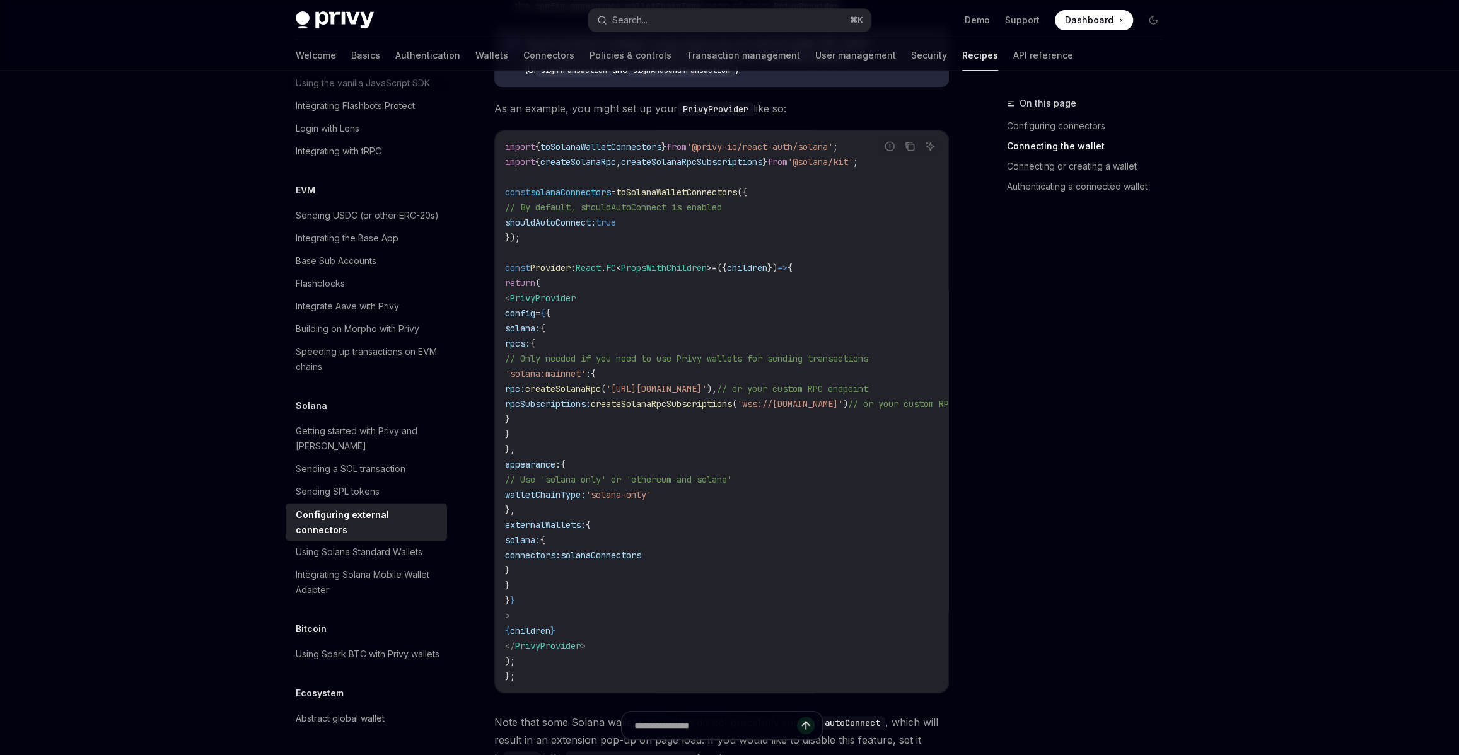
click at [596, 217] on span "shouldAutoConnect:" at bounding box center [550, 222] width 91 height 11
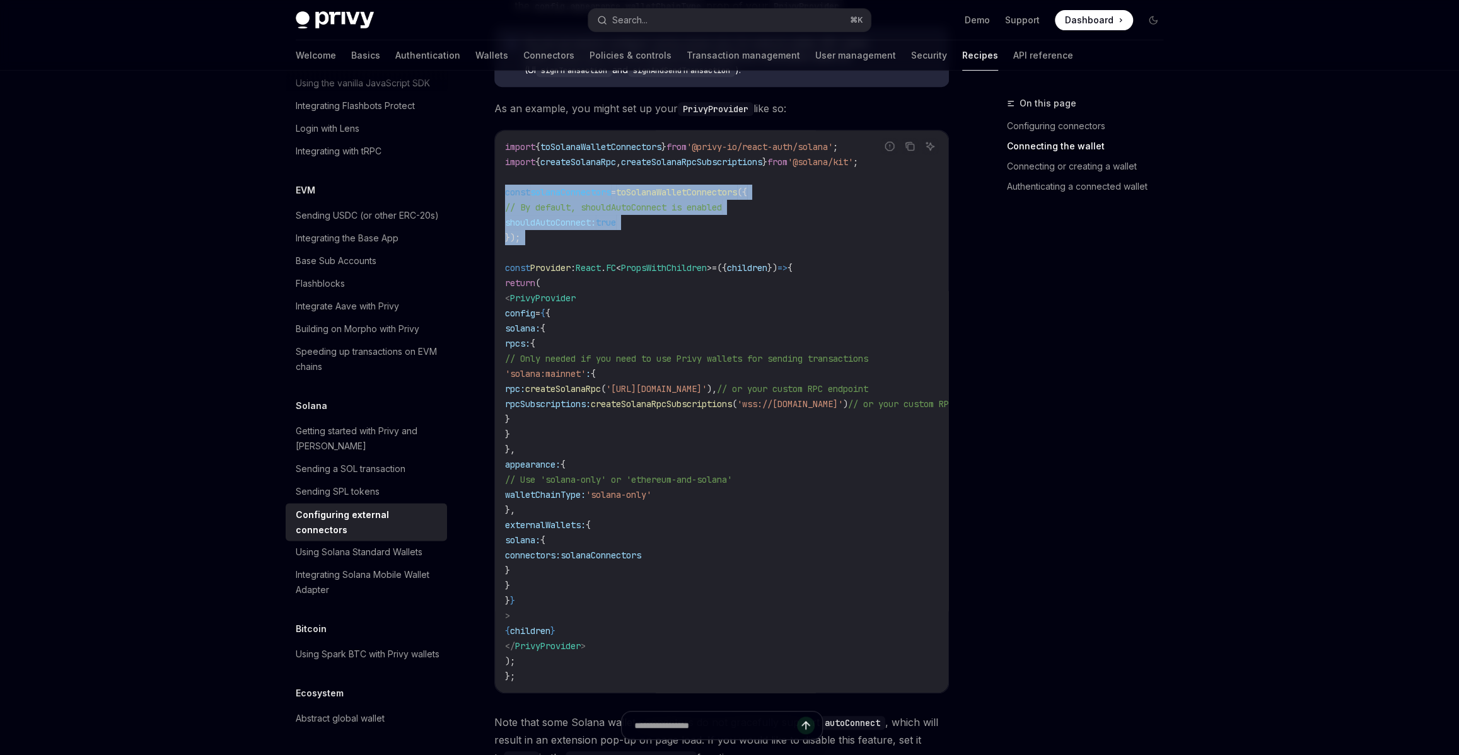
copy code "const solanaConnectors = toSolanaWalletConnectors ({ // By default, shouldAutoC…"
drag, startPoint x: 545, startPoint y: 226, endPoint x: 496, endPoint y: 160, distance: 82.1
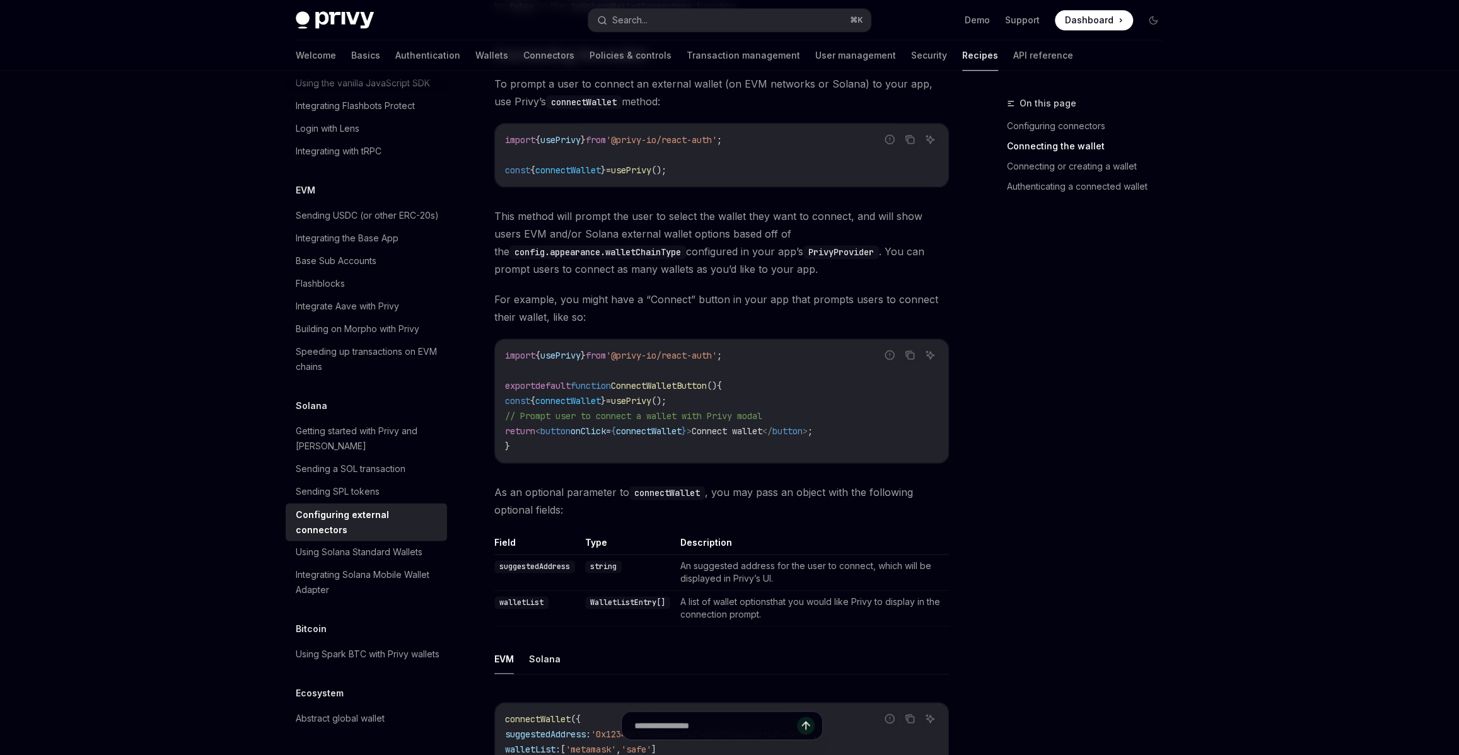
scroll to position [1209, 0]
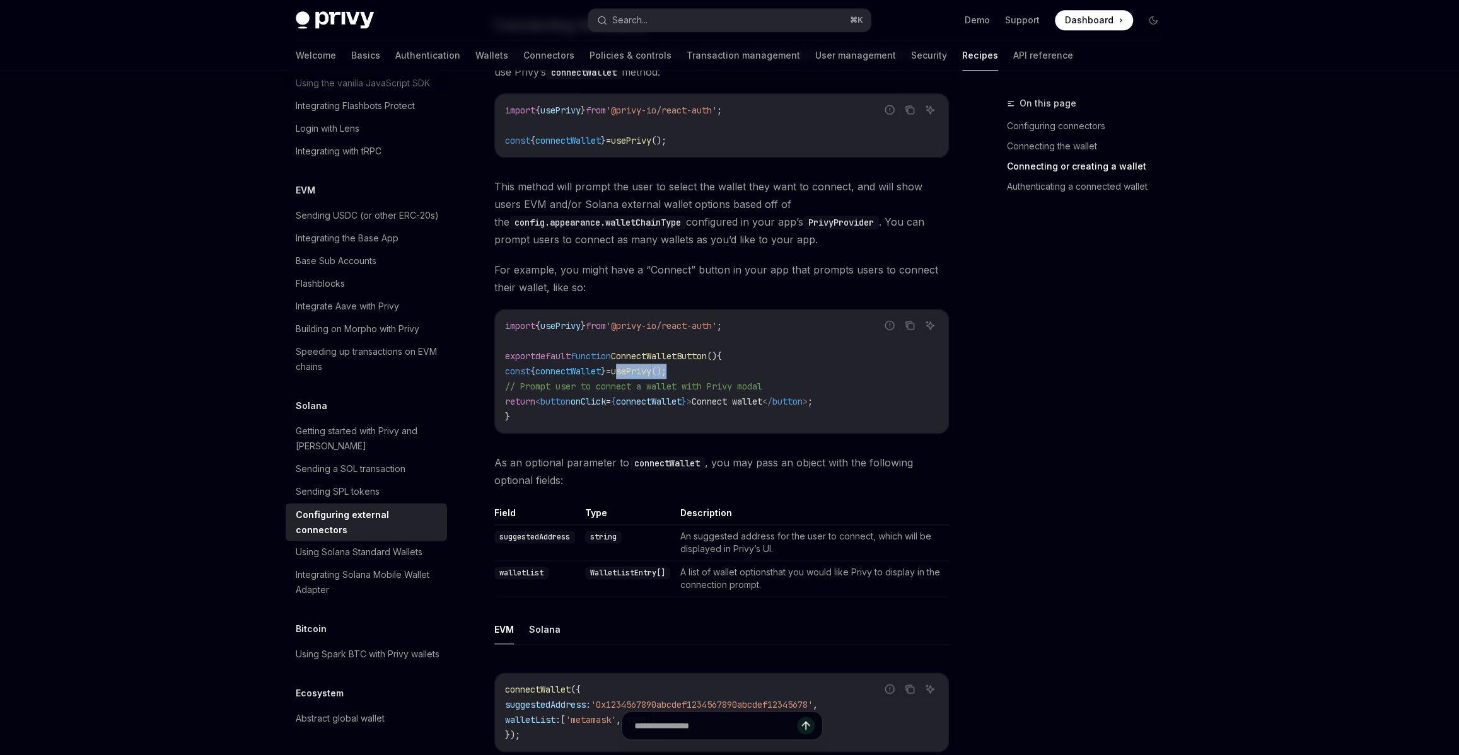
copy span "usePrivy ();"
drag, startPoint x: 706, startPoint y: 354, endPoint x: 640, endPoint y: 354, distance: 66.2
click at [640, 354] on code "import { usePrivy } from '@privy-io/react-auth' ; export default function Conne…" at bounding box center [721, 371] width 433 height 106
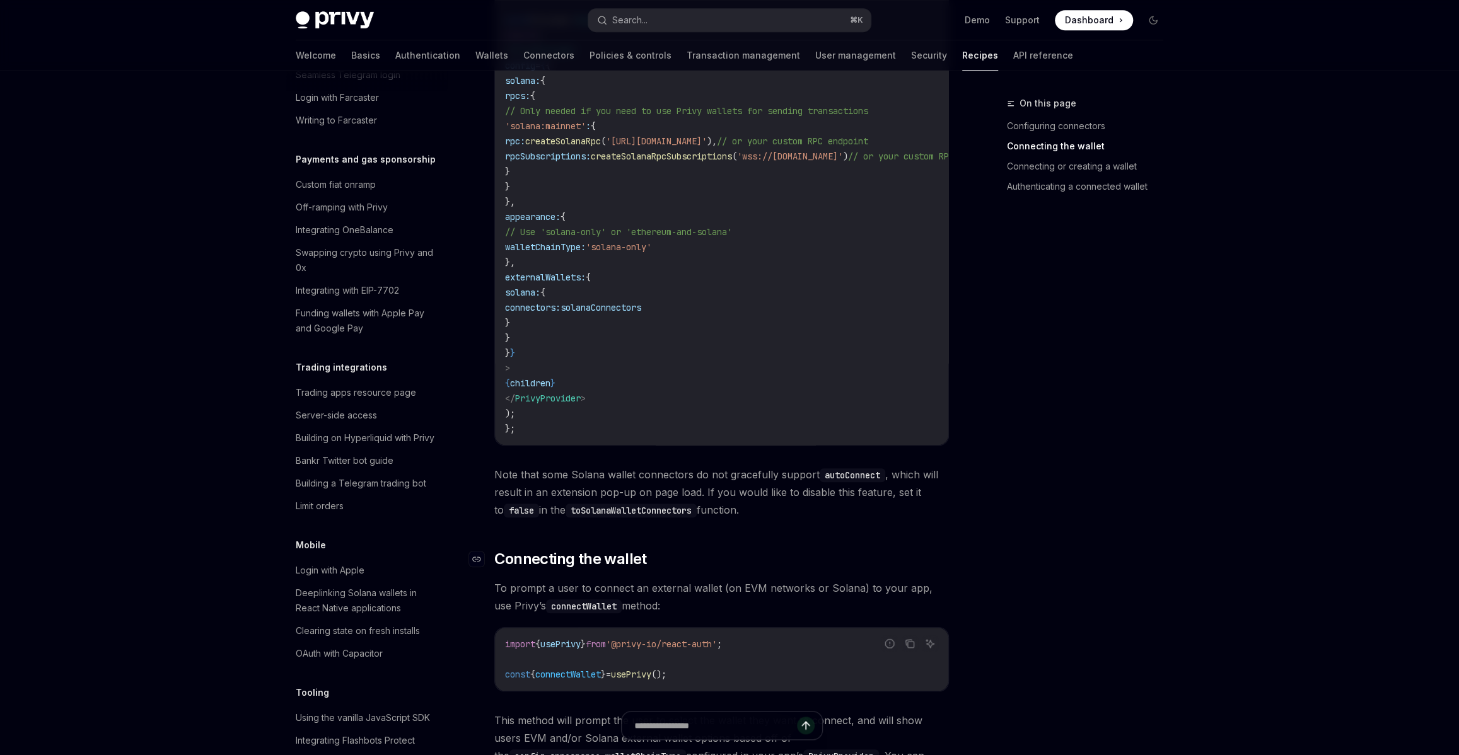
scroll to position [676, 0]
click at [586, 240] on span "walletChainType:" at bounding box center [545, 245] width 81 height 11
copy span "walletChainType"
type textarea "*"
